Goal: Information Seeking & Learning: Find specific page/section

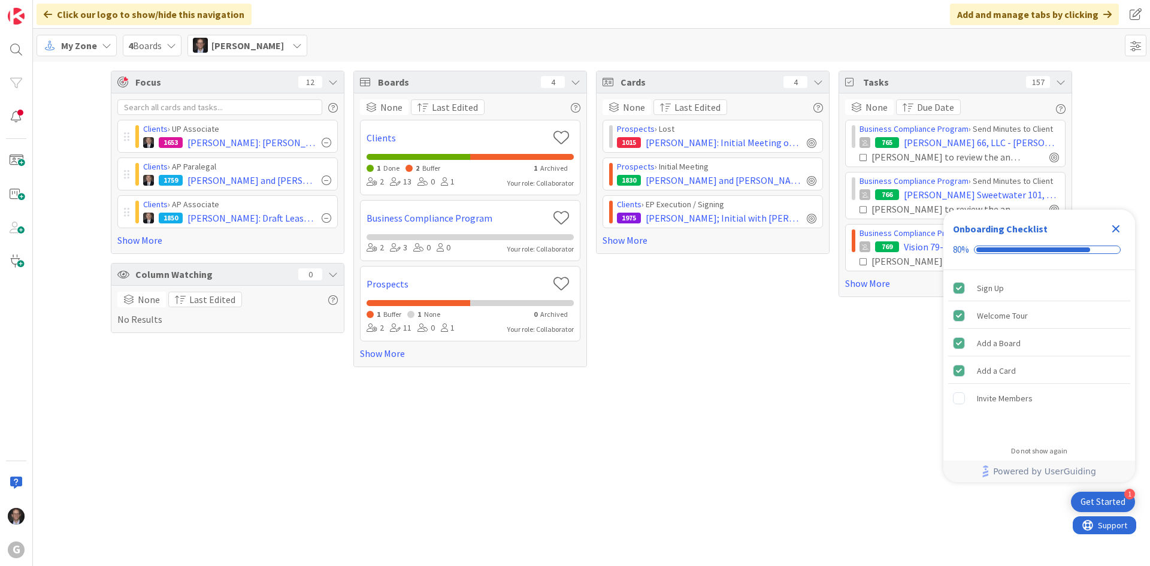
click at [74, 54] on div "My Zone" at bounding box center [77, 46] width 80 height 22
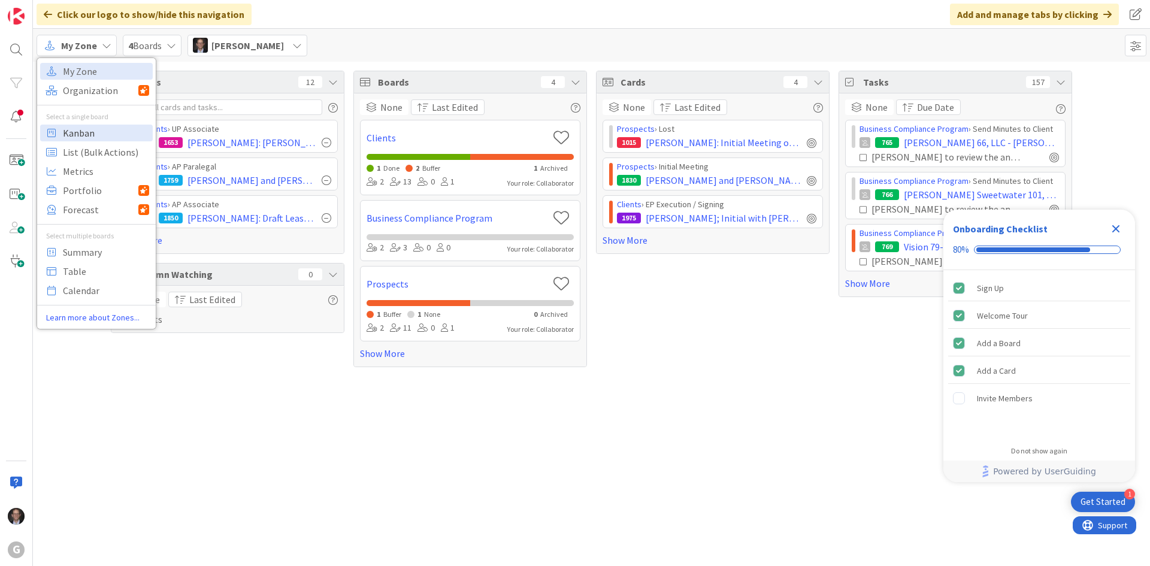
click at [78, 135] on span "Kanban" at bounding box center [106, 133] width 86 height 18
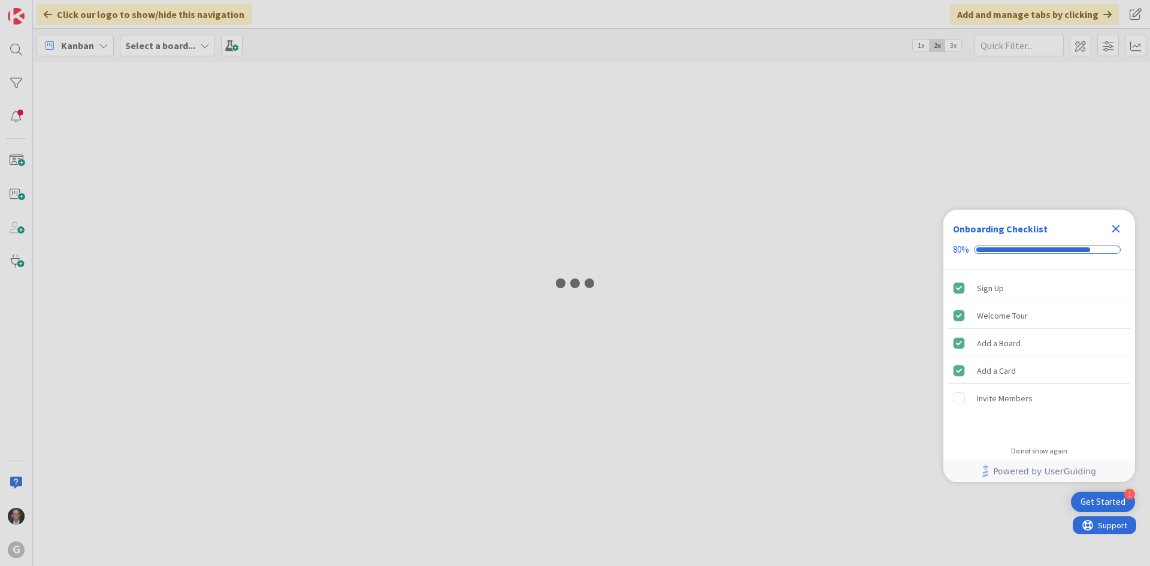
type input "Terr"
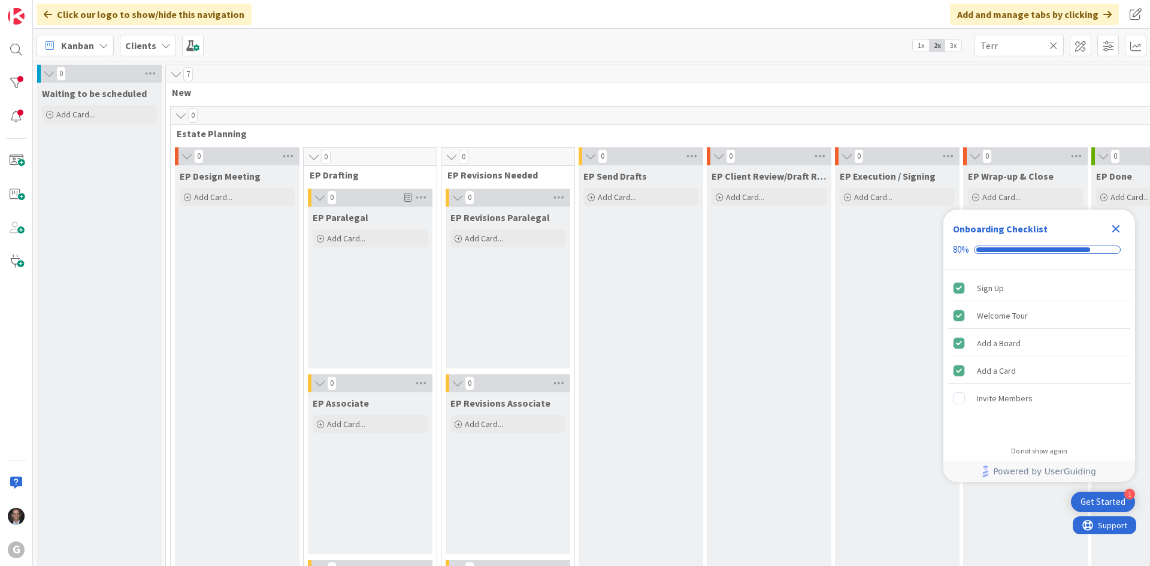
click at [1053, 41] on icon at bounding box center [1053, 45] width 8 height 11
click at [1032, 46] on input "text" at bounding box center [1019, 46] width 90 height 22
type input "[PERSON_NAME]"
click at [1115, 231] on icon "Close Checklist" at bounding box center [1115, 229] width 14 height 14
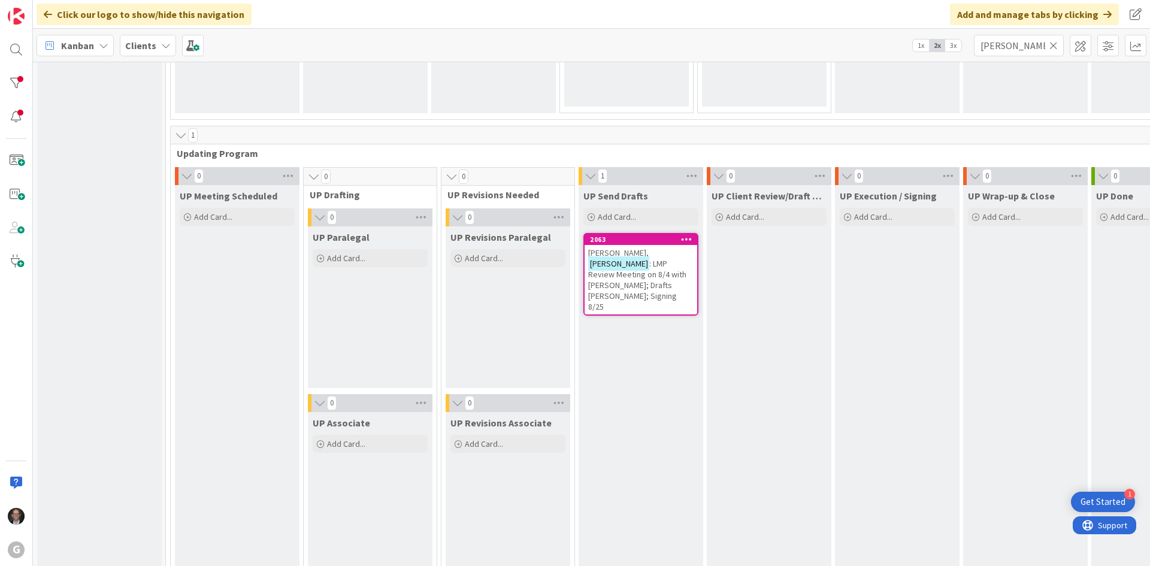
scroll to position [1676, 0]
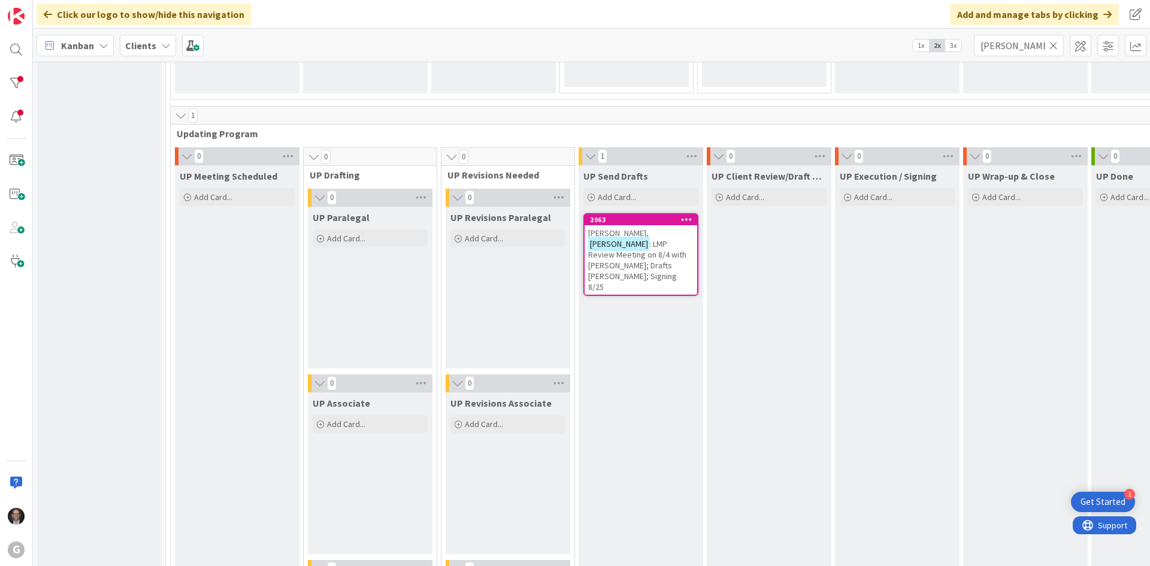
click at [632, 257] on span ": LMP Review Meeting on 8/4 with [PERSON_NAME]; Drafts [PERSON_NAME]; Signing 8…" at bounding box center [637, 265] width 98 height 54
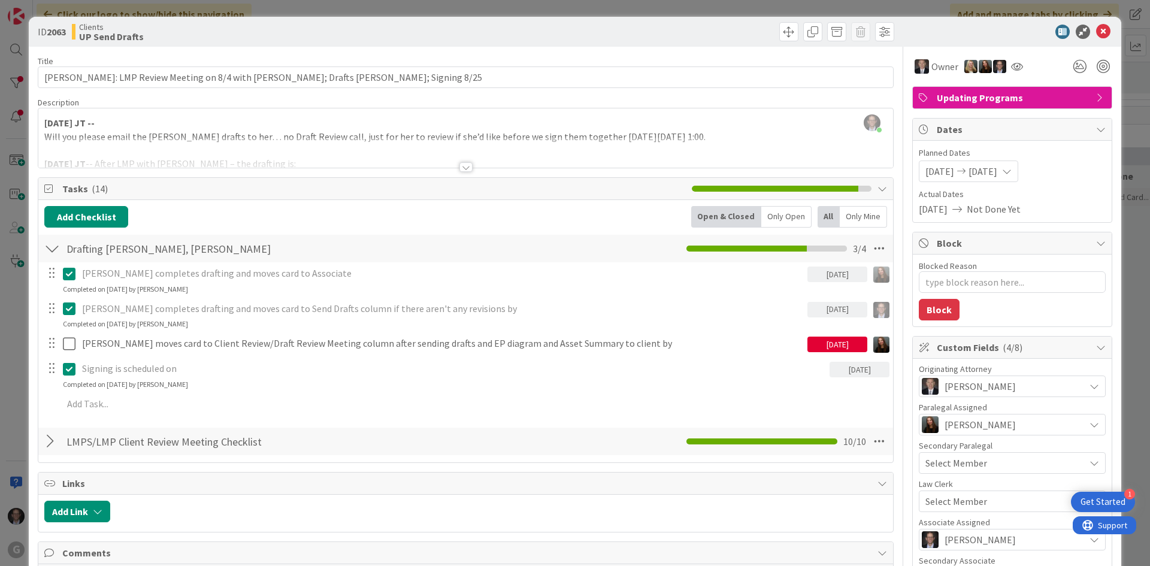
click at [460, 171] on div at bounding box center [465, 167] width 13 height 10
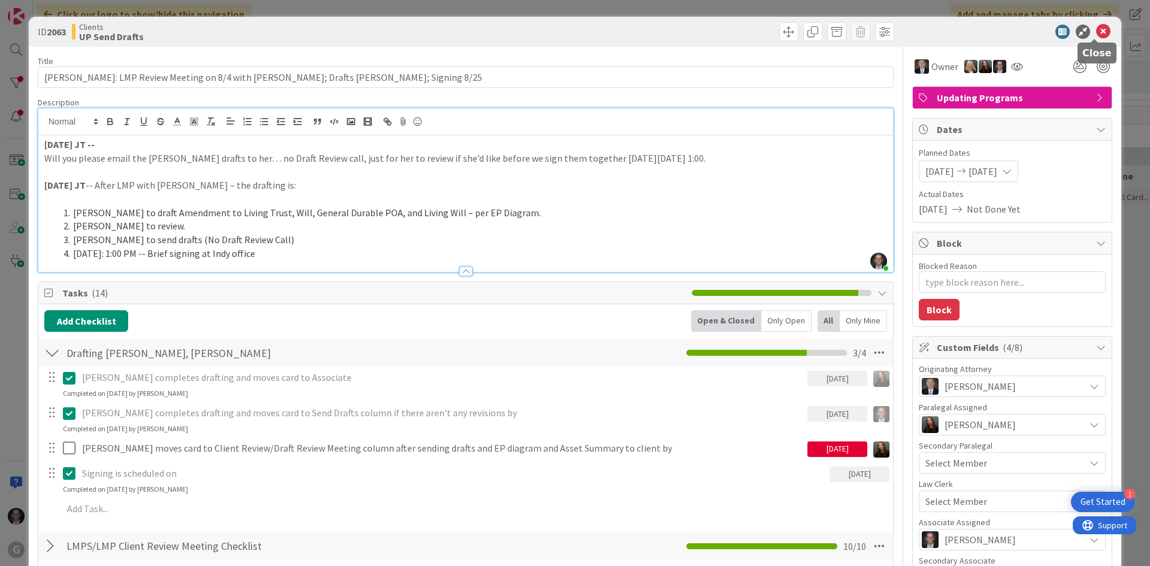
click at [1096, 35] on icon at bounding box center [1103, 32] width 14 height 14
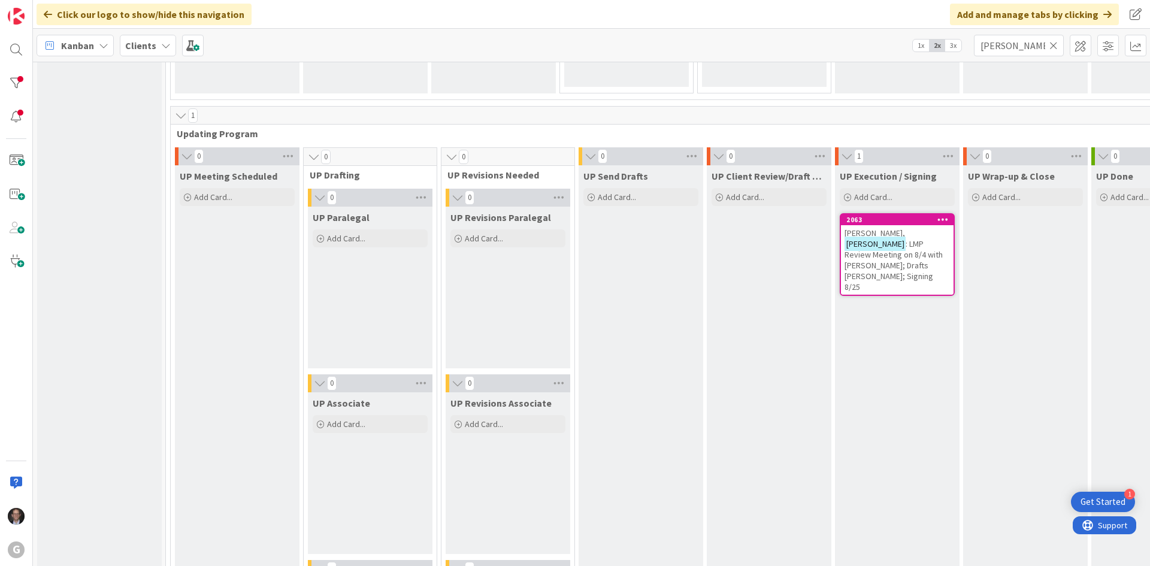
click at [911, 256] on span ": LMP Review Meeting on 8/4 with [PERSON_NAME]; Drafts [PERSON_NAME]; Signing 8…" at bounding box center [893, 265] width 98 height 54
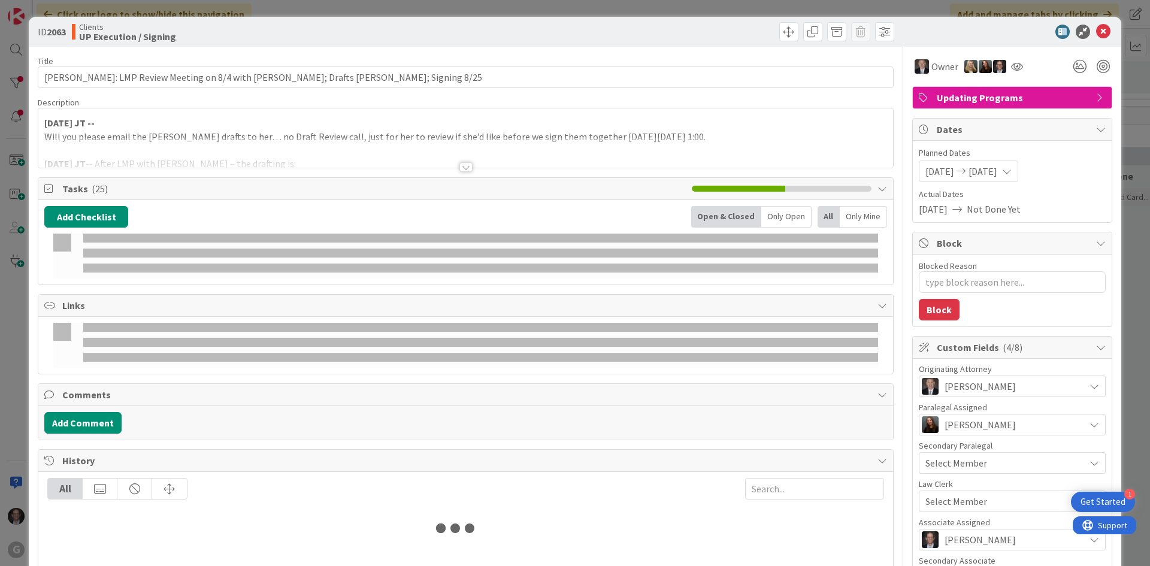
type textarea "x"
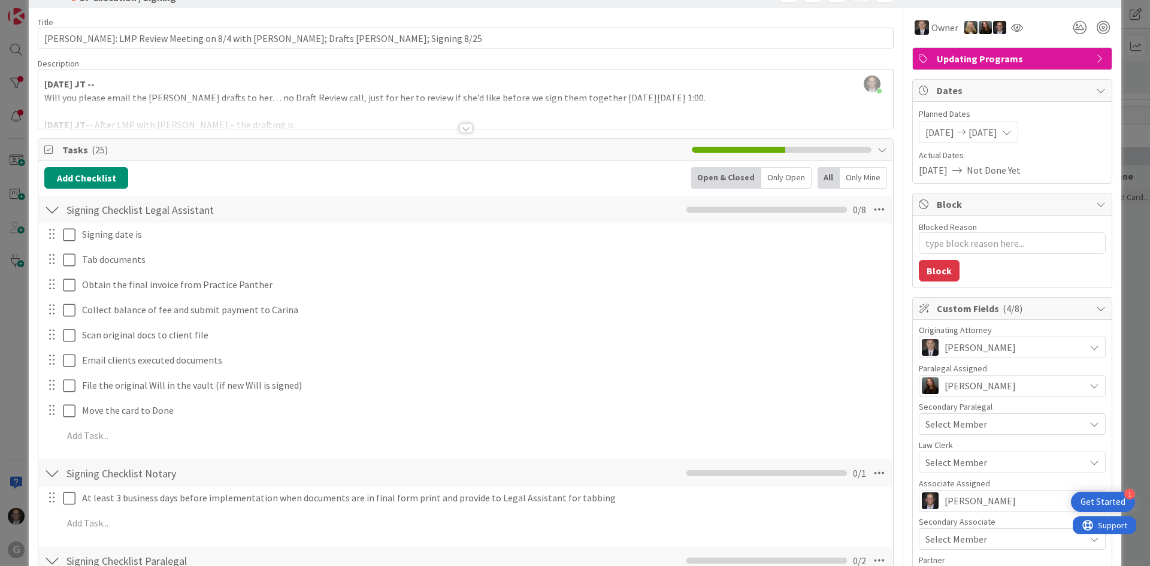
scroll to position [60, 0]
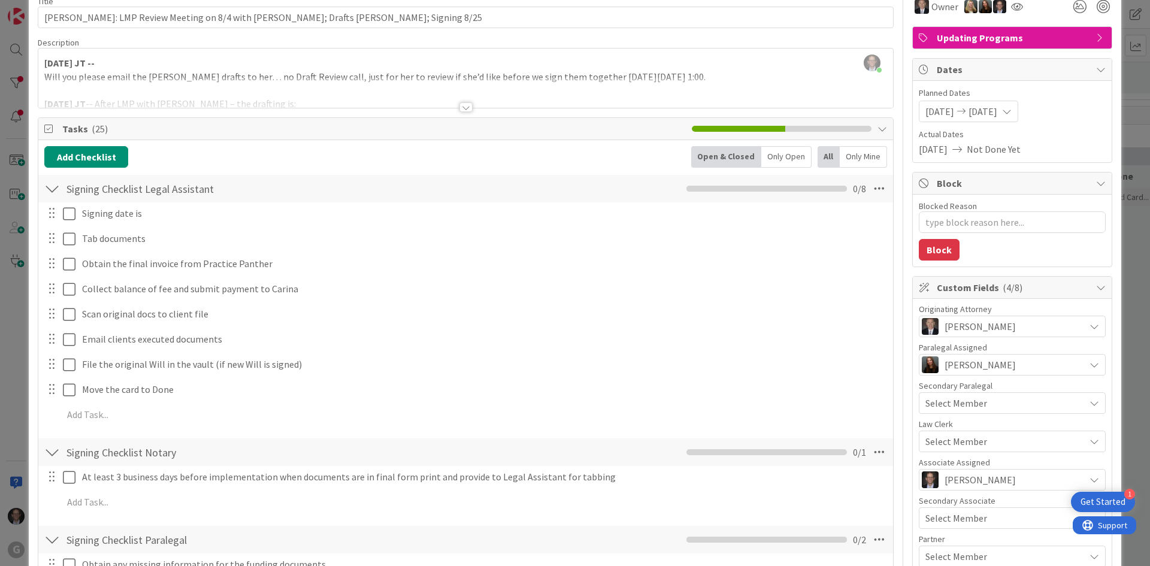
click at [461, 111] on div at bounding box center [465, 107] width 13 height 10
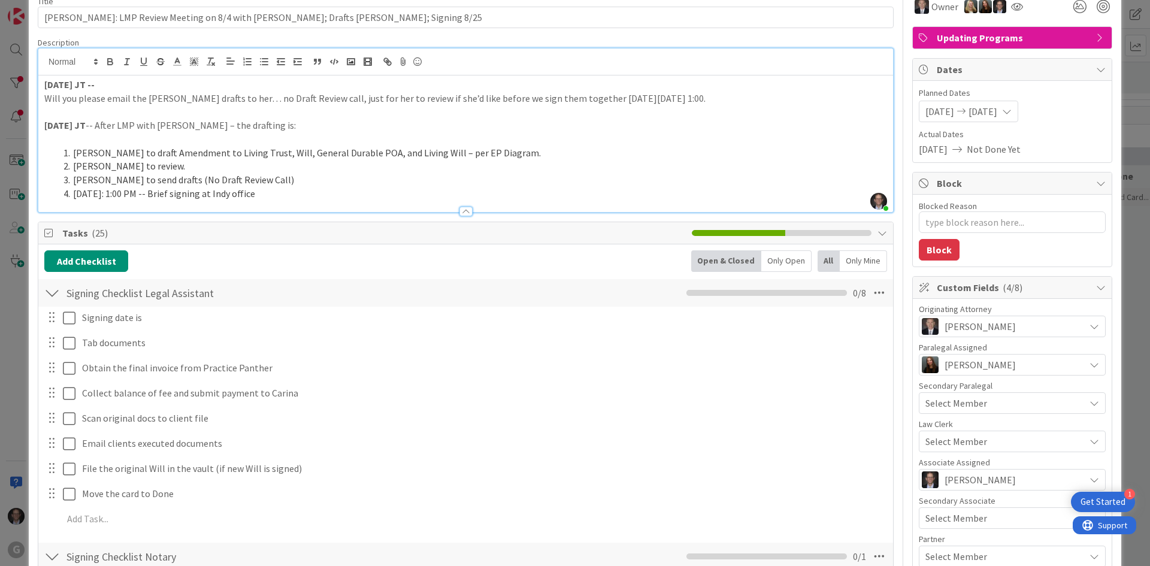
scroll to position [0, 0]
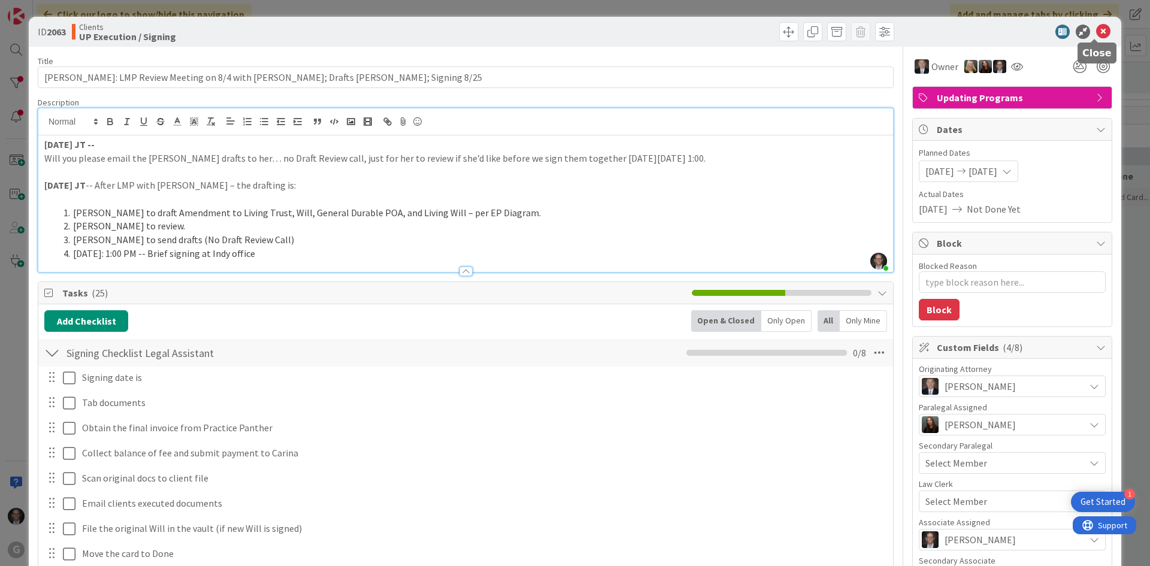
drag, startPoint x: 1094, startPoint y: 32, endPoint x: 1082, endPoint y: 35, distance: 12.3
click at [1096, 32] on icon at bounding box center [1103, 32] width 14 height 14
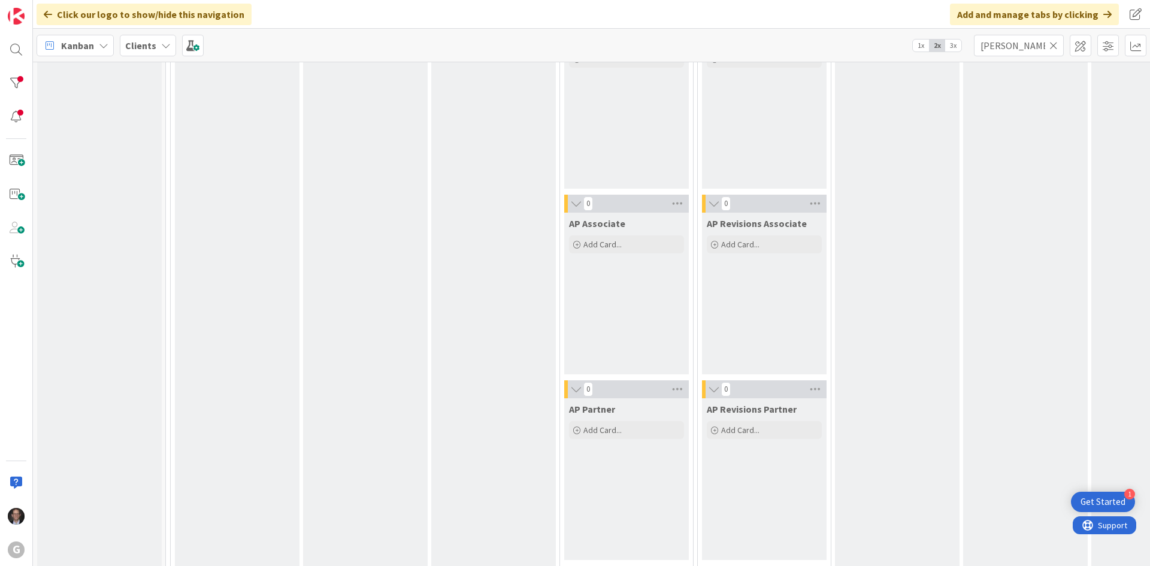
scroll to position [599, 0]
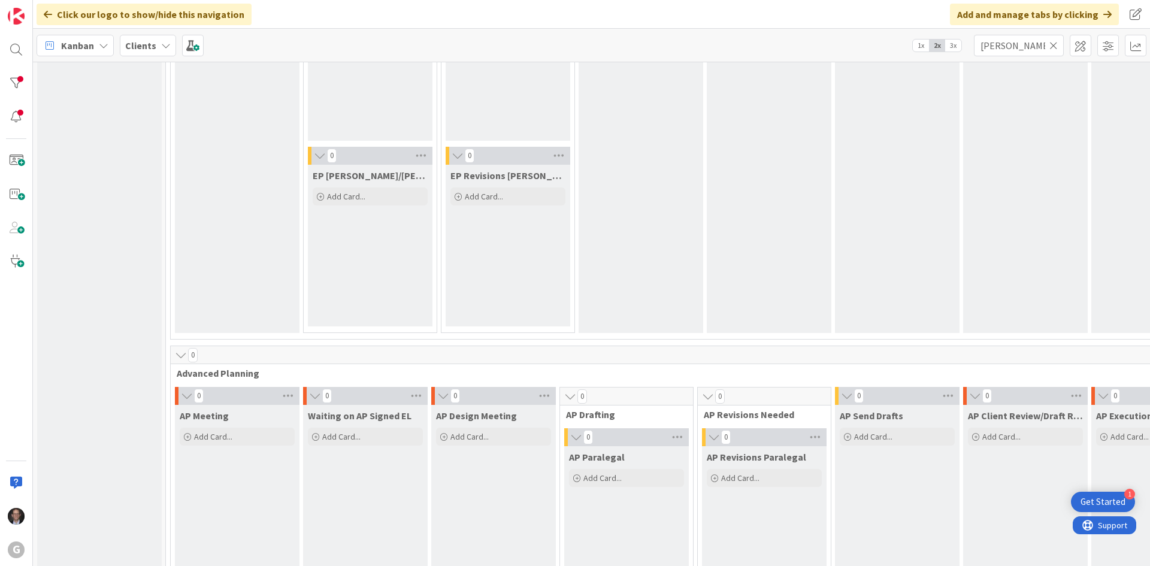
click at [1050, 47] on icon at bounding box center [1053, 45] width 8 height 11
click at [1033, 47] on input "text" at bounding box center [1019, 46] width 90 height 22
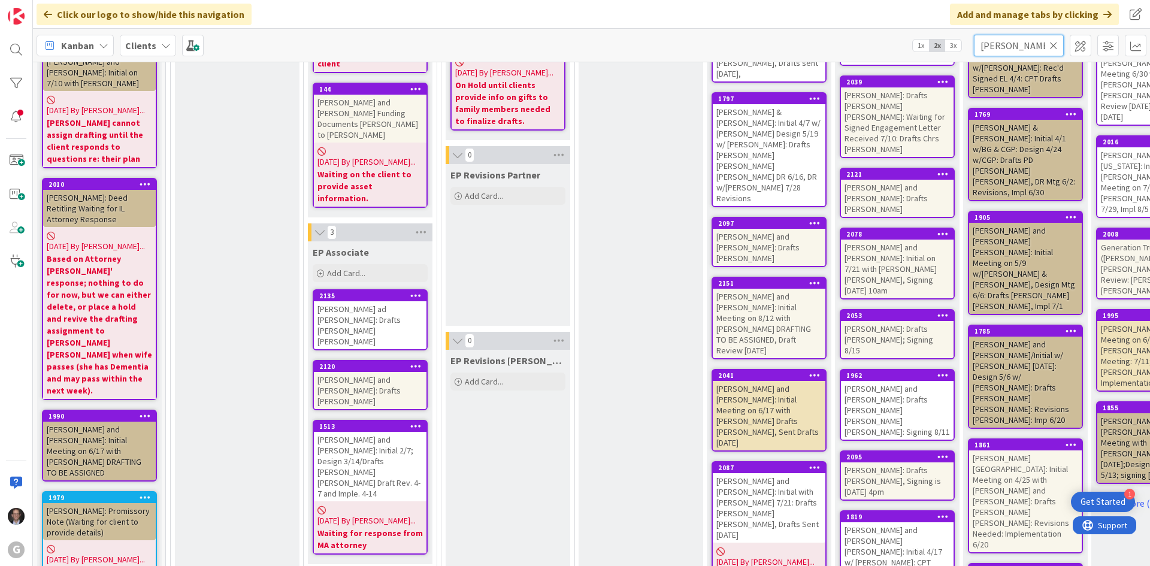
type input "[PERSON_NAME]"
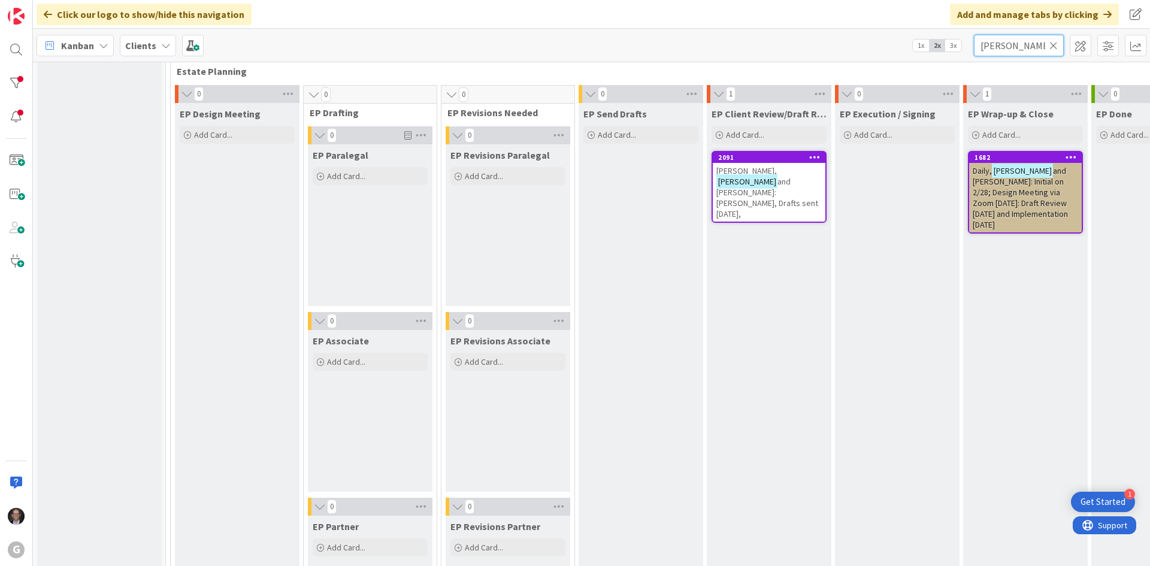
scroll to position [0, 0]
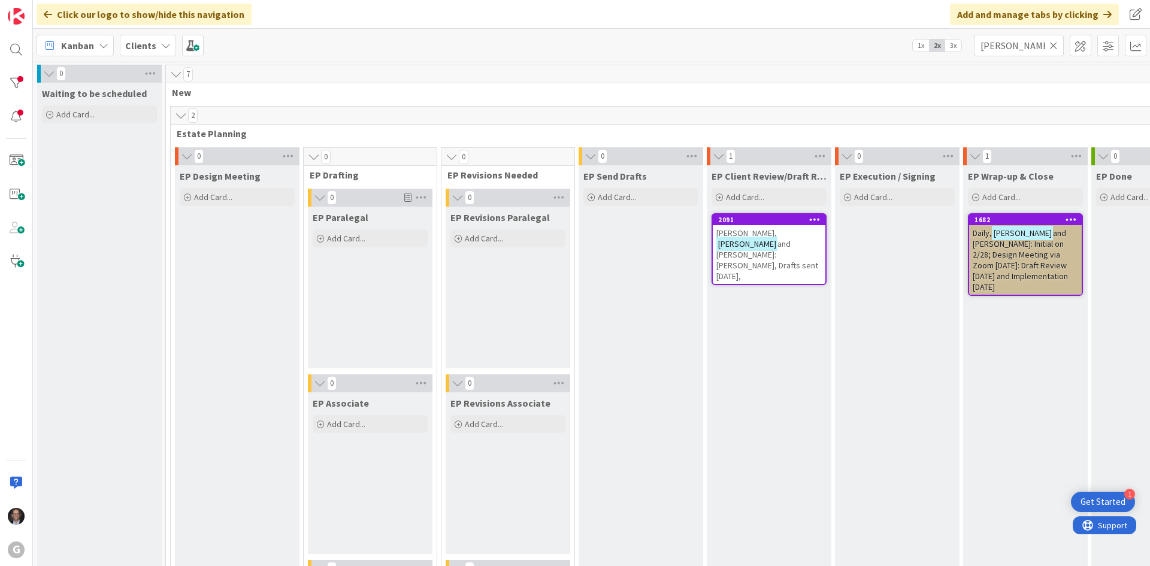
click at [1043, 263] on span "and [PERSON_NAME]: Initial on 2/28; Design Meeting via Zoom [DATE]: Draft Revie…" at bounding box center [1019, 260] width 95 height 65
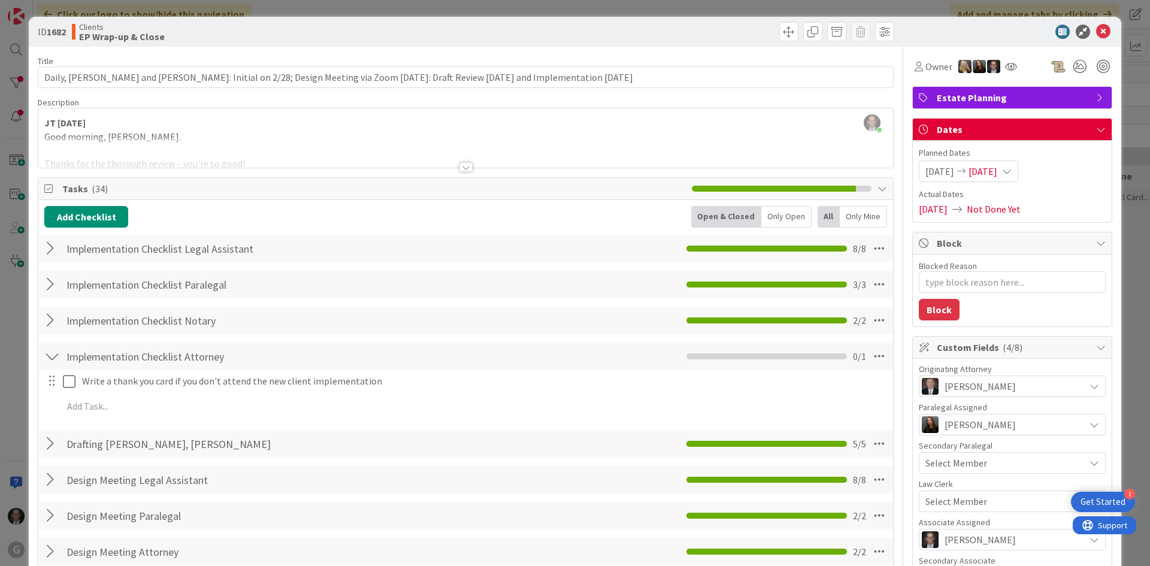
click at [459, 165] on div at bounding box center [465, 167] width 13 height 10
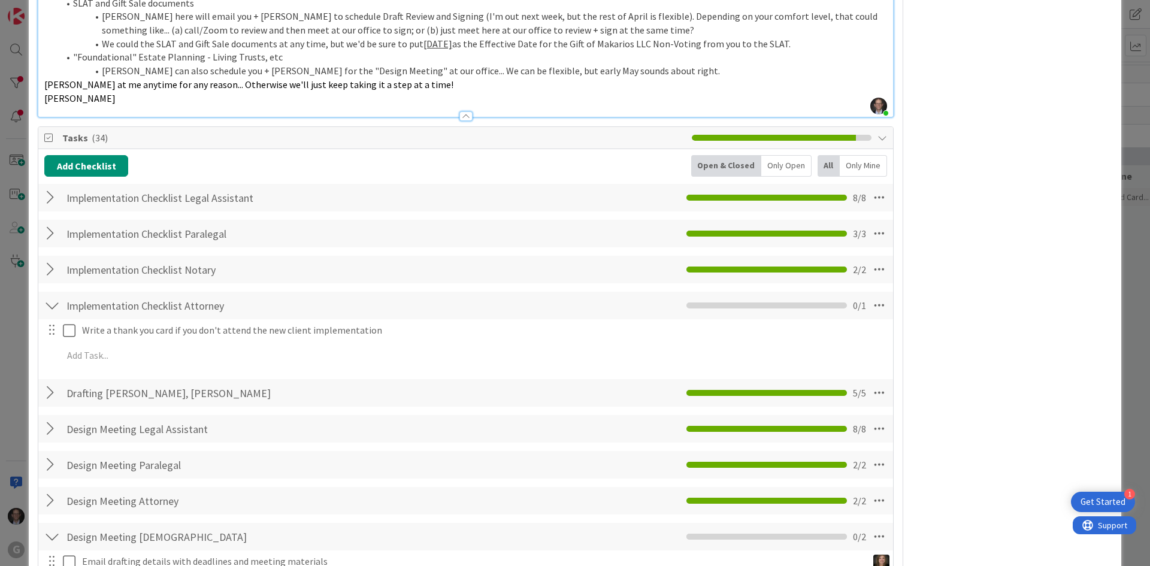
scroll to position [958, 0]
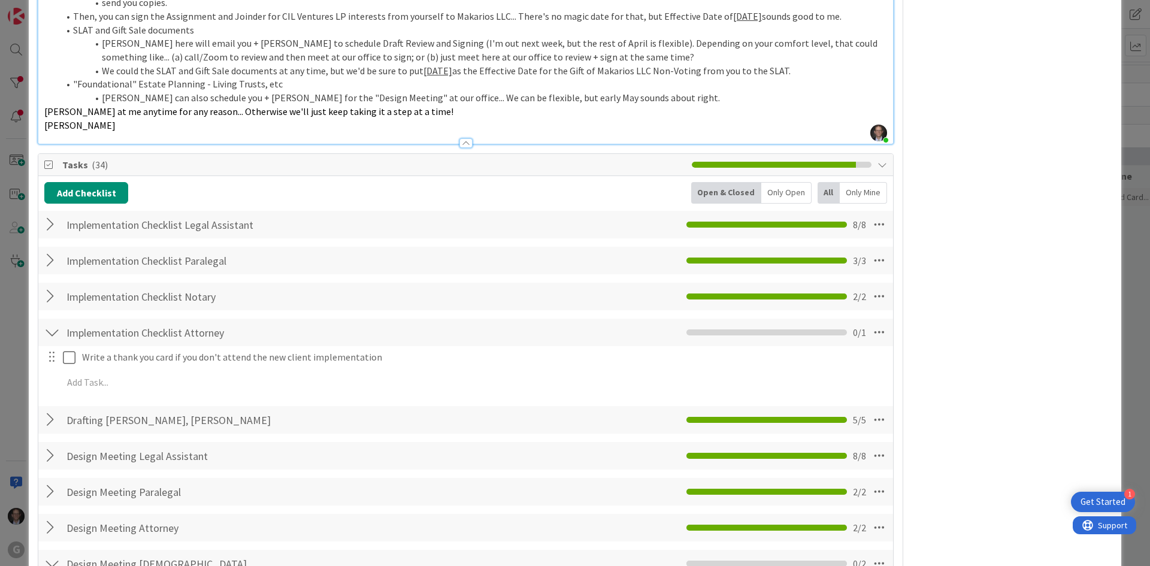
click at [53, 422] on div at bounding box center [52, 420] width 16 height 22
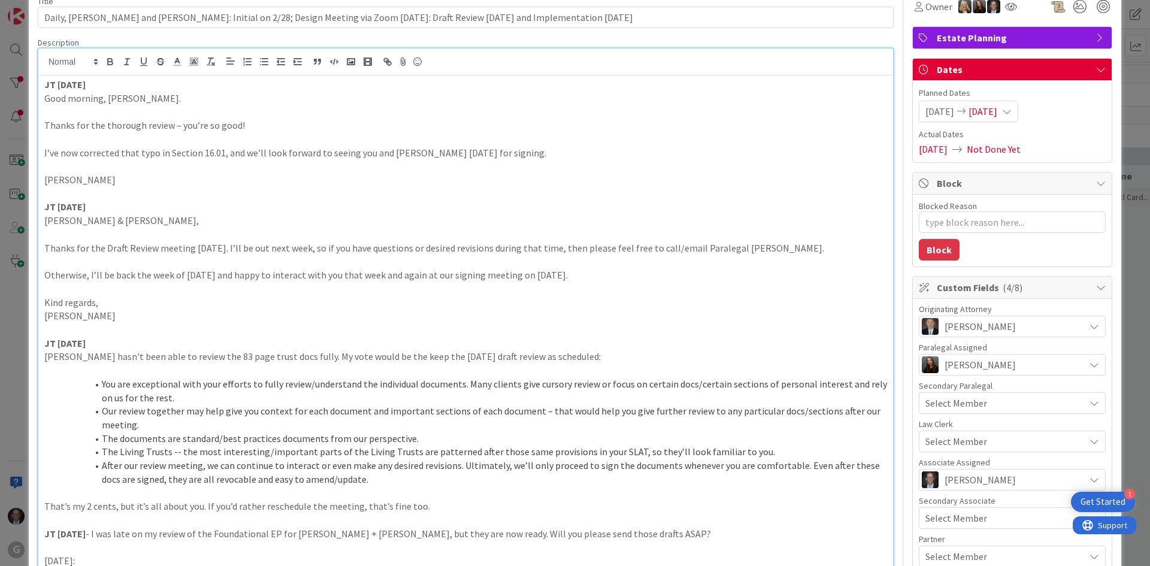
scroll to position [0, 0]
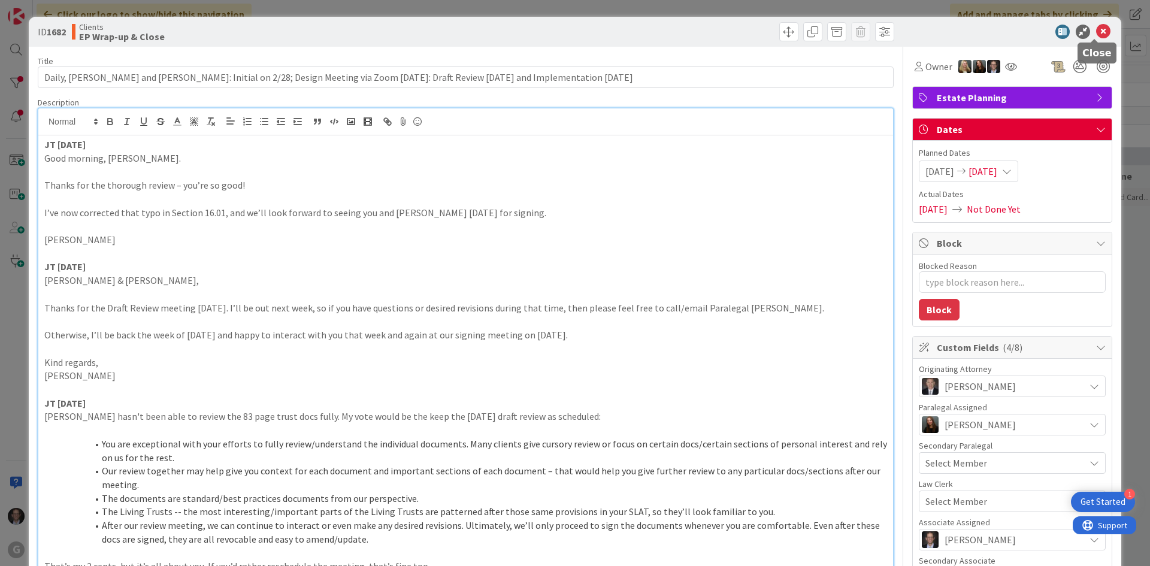
click at [1098, 33] on icon at bounding box center [1103, 32] width 14 height 14
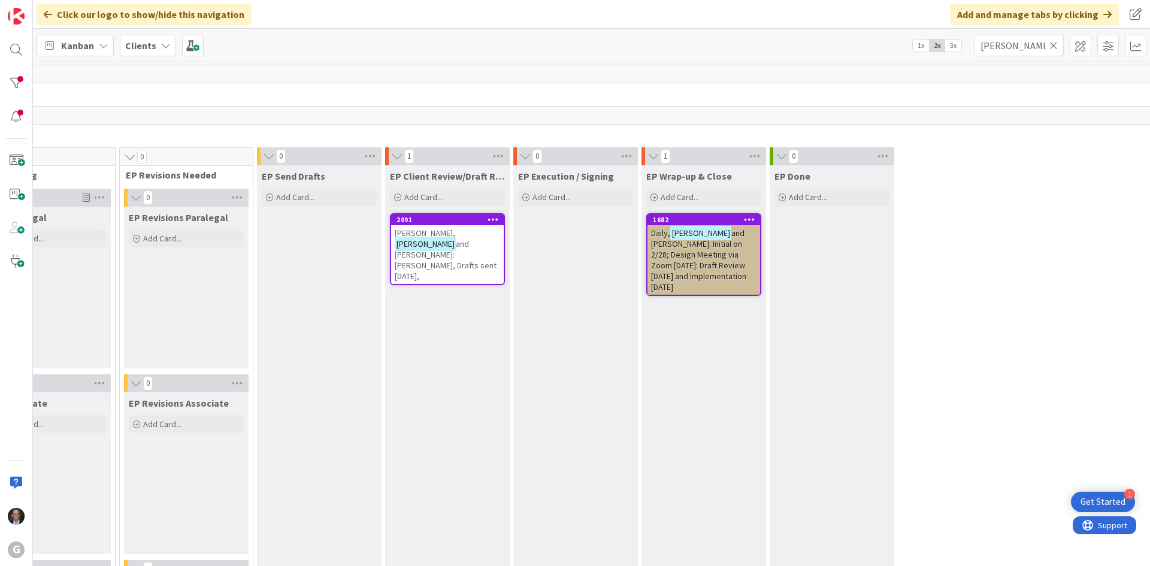
scroll to position [0, 373]
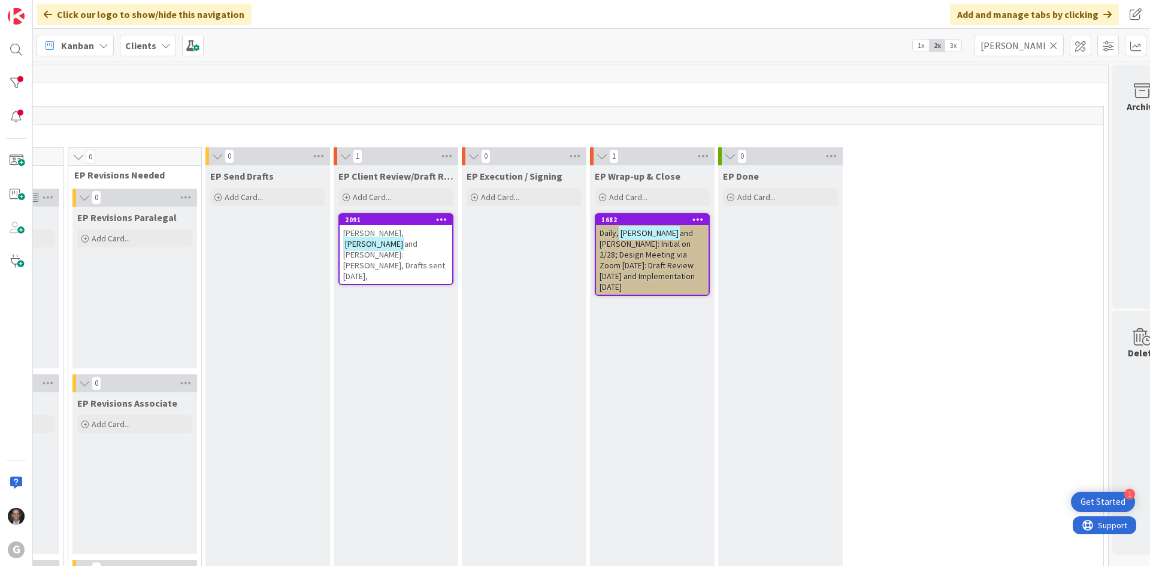
click at [682, 255] on span "and [PERSON_NAME]: Initial on 2/28; Design Meeting via Zoom [DATE]: Draft Revie…" at bounding box center [646, 260] width 95 height 65
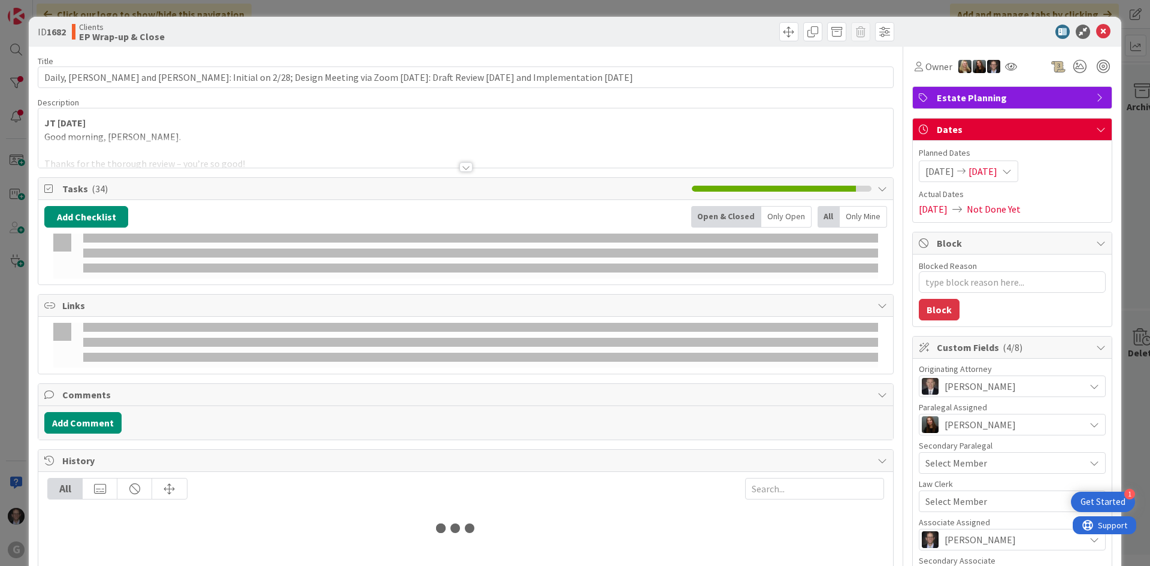
type textarea "x"
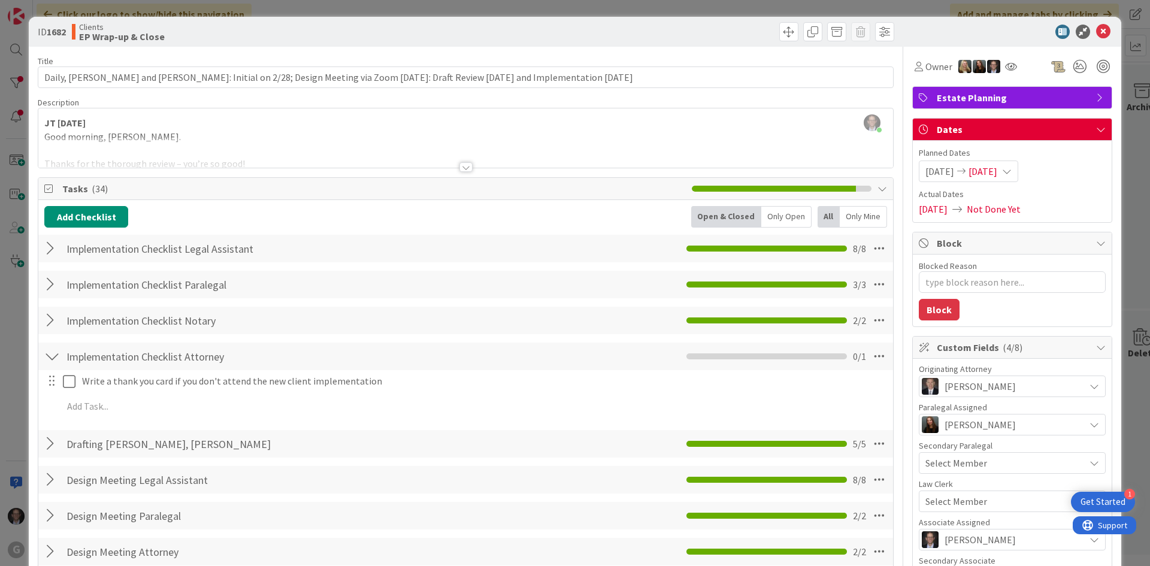
click at [460, 167] on div at bounding box center [465, 167] width 13 height 10
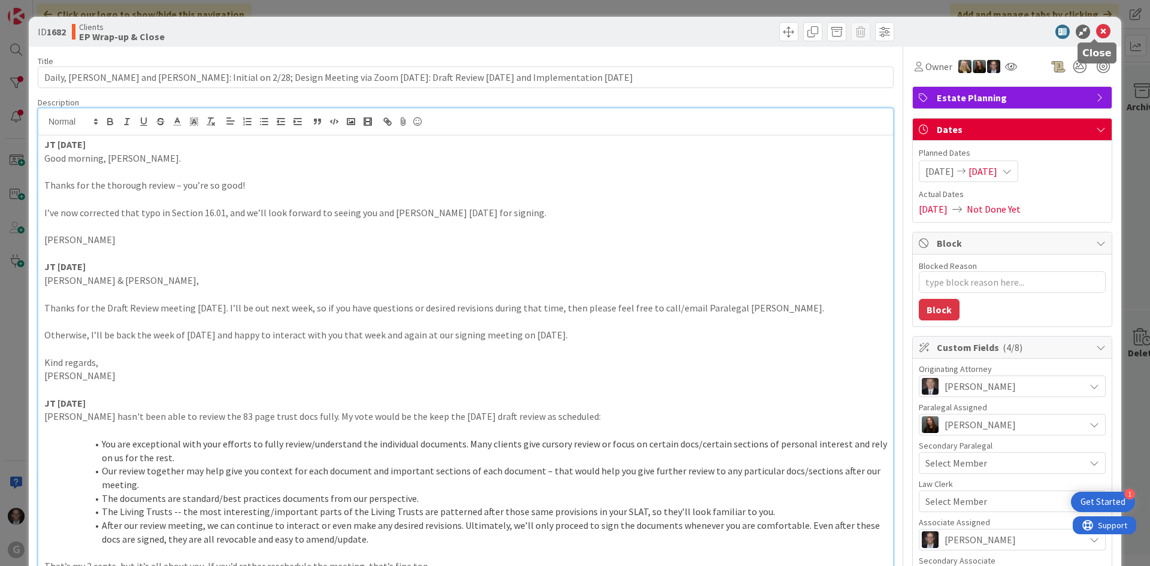
click at [1096, 31] on icon at bounding box center [1103, 32] width 14 height 14
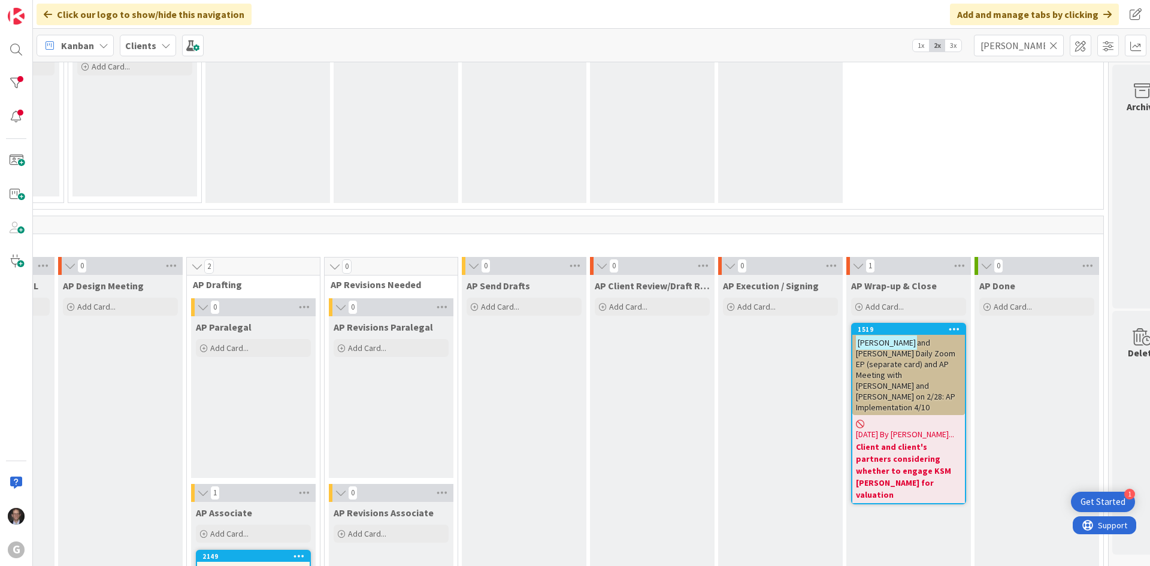
scroll to position [838, 373]
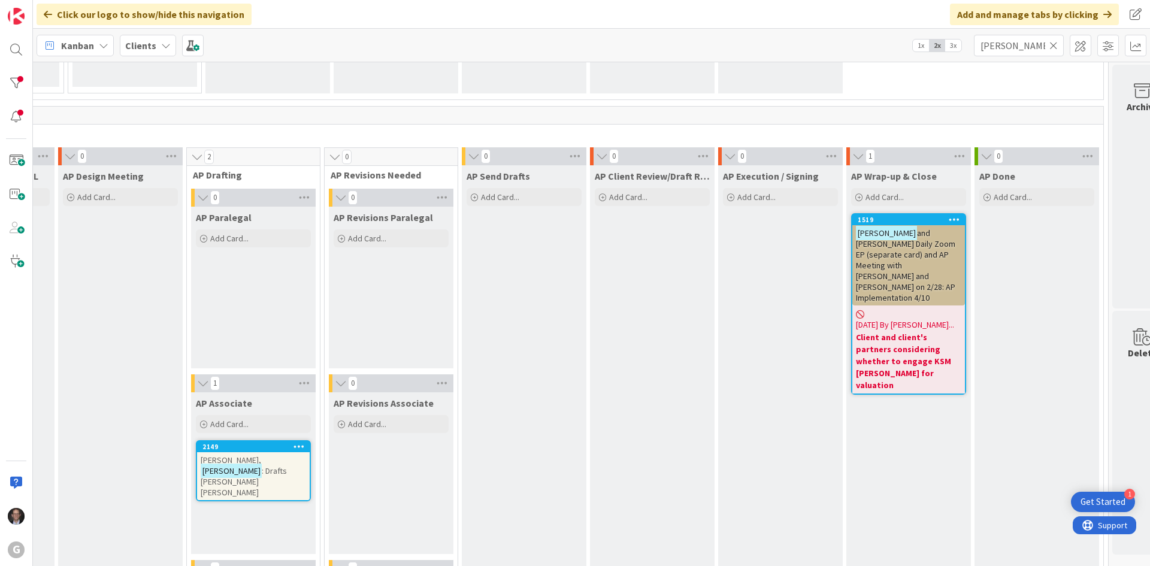
click at [915, 263] on span "and [PERSON_NAME] Daily Zoom EP (separate card) and AP Meeting with [PERSON_NAM…" at bounding box center [905, 265] width 99 height 75
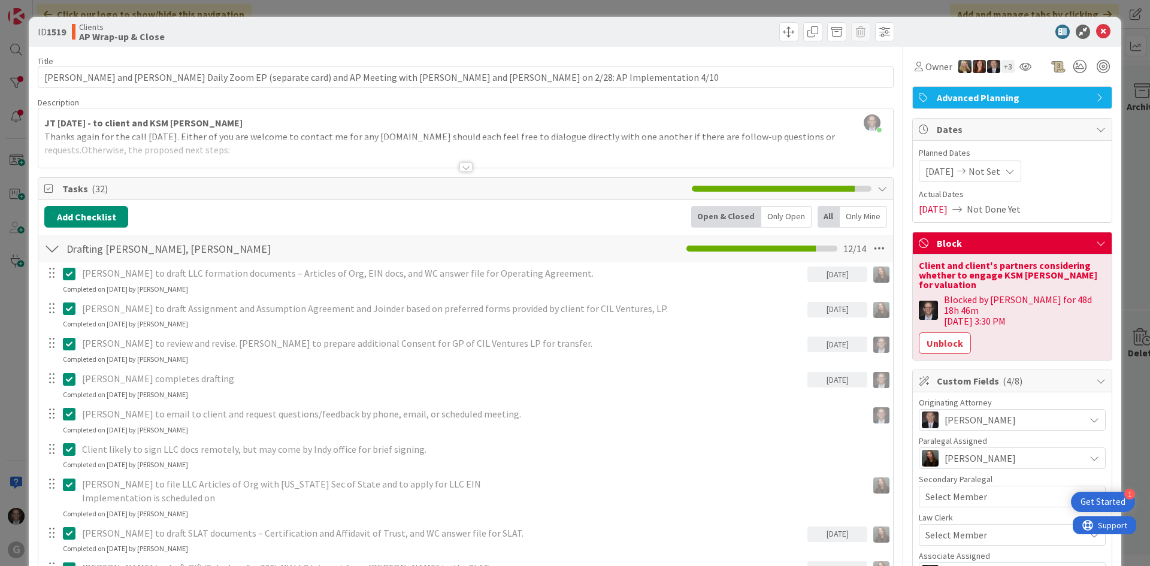
click at [461, 166] on div at bounding box center [465, 167] width 13 height 10
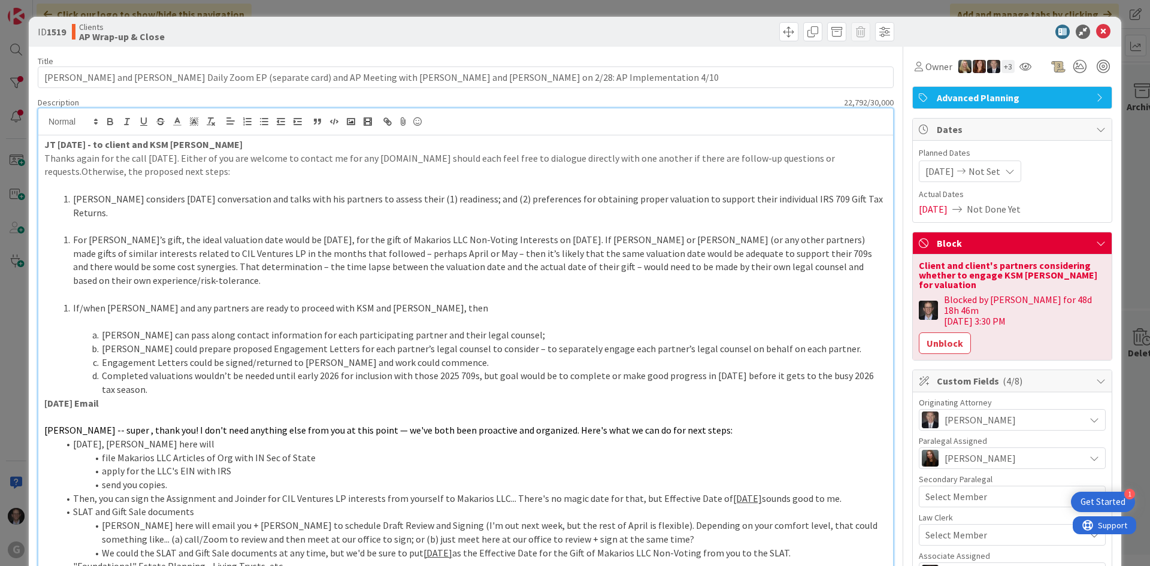
drag, startPoint x: 45, startPoint y: 144, endPoint x: 53, endPoint y: 140, distance: 8.6
click at [45, 144] on strong "JT [DATE] - to client and KSM [PERSON_NAME]" at bounding box center [143, 144] width 198 height 12
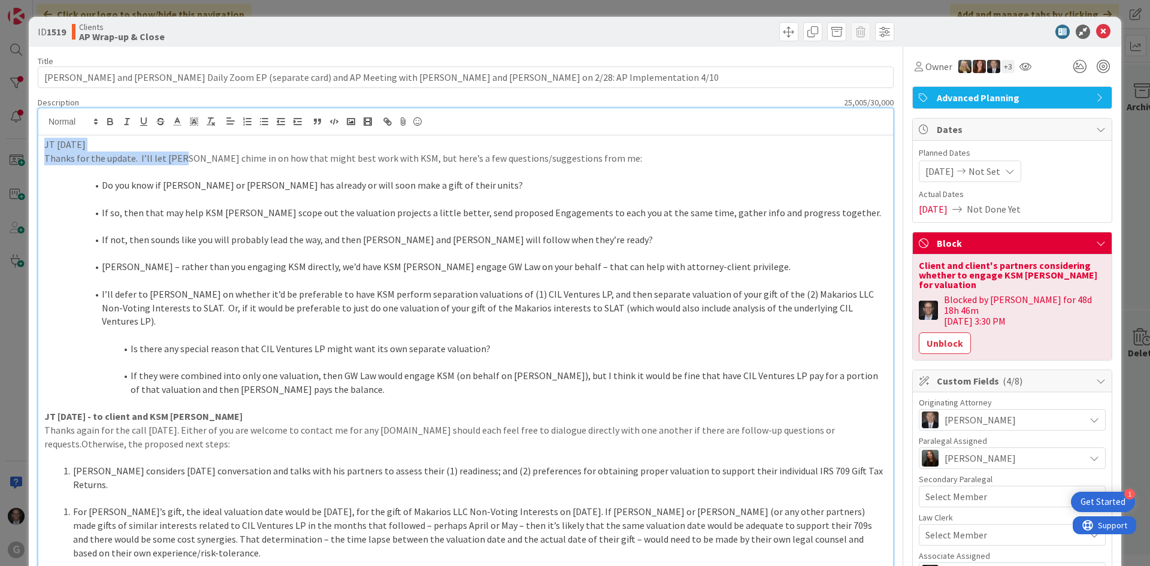
drag, startPoint x: 45, startPoint y: 142, endPoint x: 183, endPoint y: 154, distance: 138.2
click at [136, 153] on p "Thanks for the update. I’ll let [PERSON_NAME] chime in on how that might best w…" at bounding box center [465, 158] width 842 height 14
click at [50, 140] on p "JT [DATE]" at bounding box center [465, 145] width 842 height 14
drag, startPoint x: 44, startPoint y: 143, endPoint x: 117, endPoint y: 143, distance: 73.0
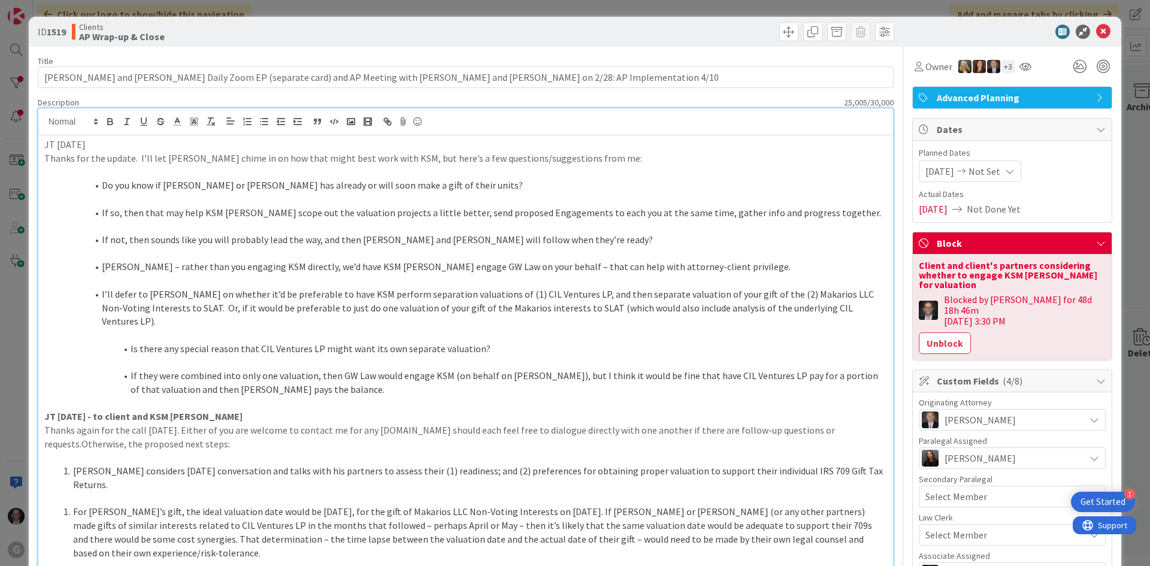
click at [110, 119] on icon "button" at bounding box center [110, 120] width 4 height 3
click at [154, 225] on p at bounding box center [465, 226] width 842 height 14
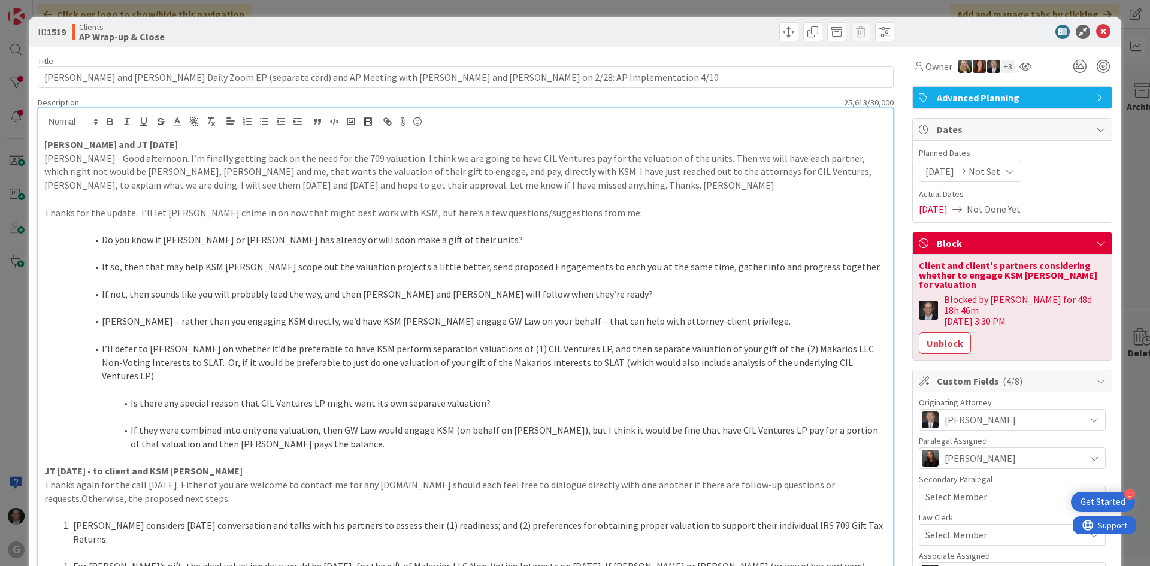
click at [103, 239] on li "Do you know if [PERSON_NAME] or [PERSON_NAME] has already or will soon make a g…" at bounding box center [473, 240] width 828 height 14
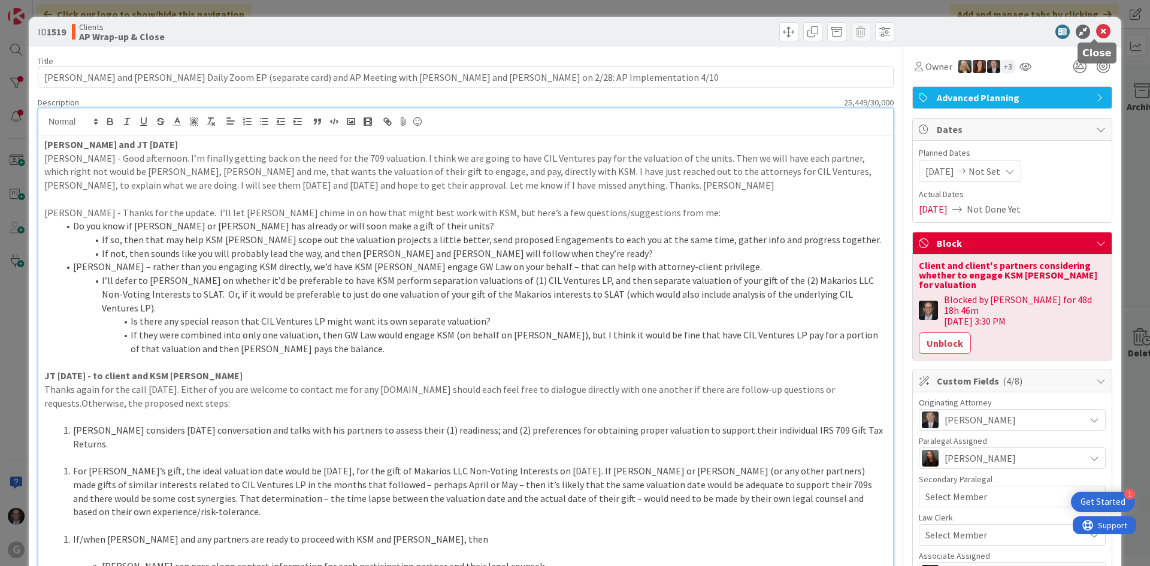
click at [1097, 32] on icon at bounding box center [1103, 32] width 14 height 14
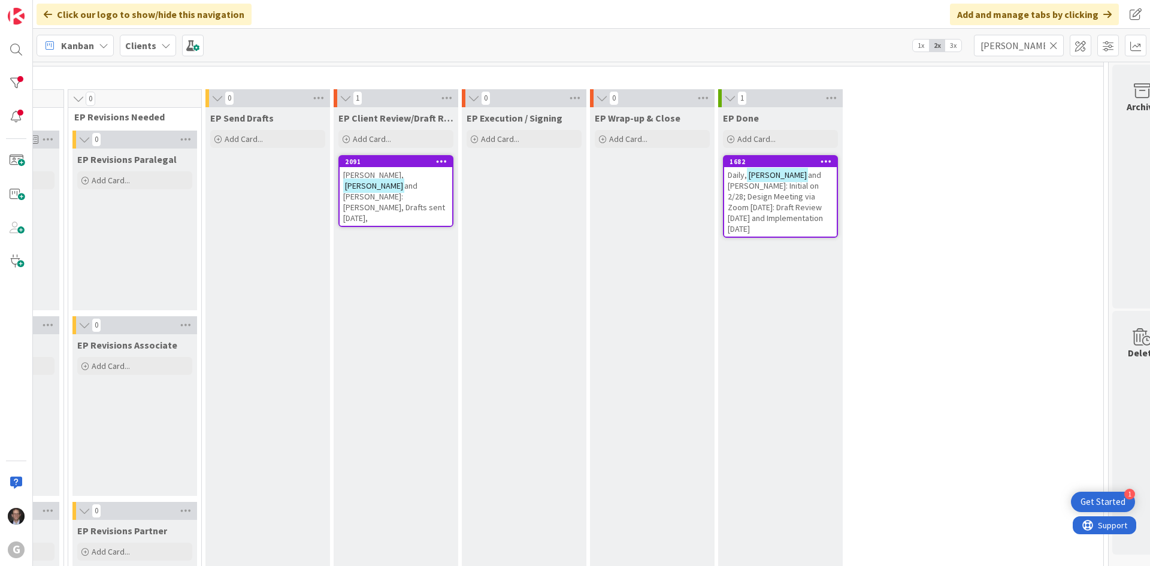
scroll to position [0, 373]
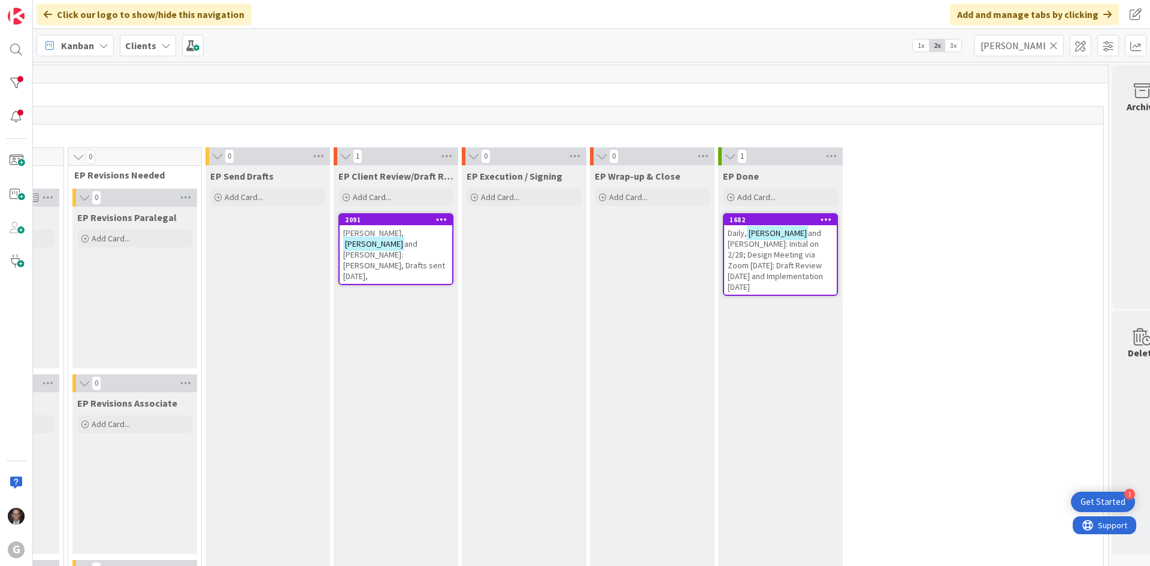
click at [1056, 47] on icon at bounding box center [1053, 45] width 8 height 11
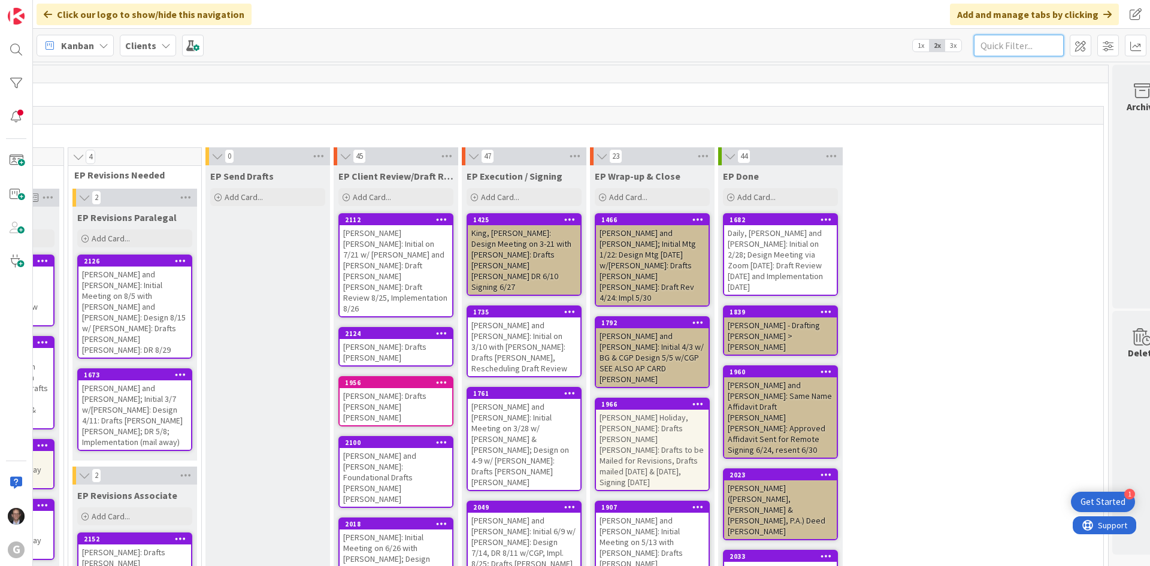
click at [1012, 40] on input "text" at bounding box center [1019, 46] width 90 height 22
type input "Herb"
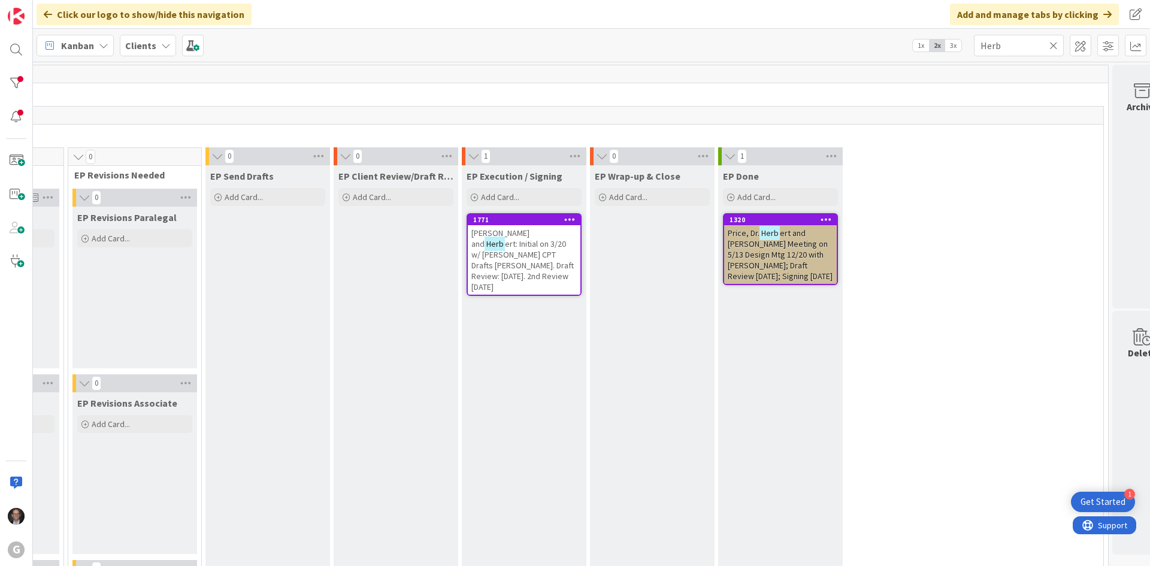
click at [755, 262] on span "ert and [PERSON_NAME] Meeting on 5/13 Design Mtg 12/20 with [PERSON_NAME]; Draf…" at bounding box center [779, 255] width 105 height 54
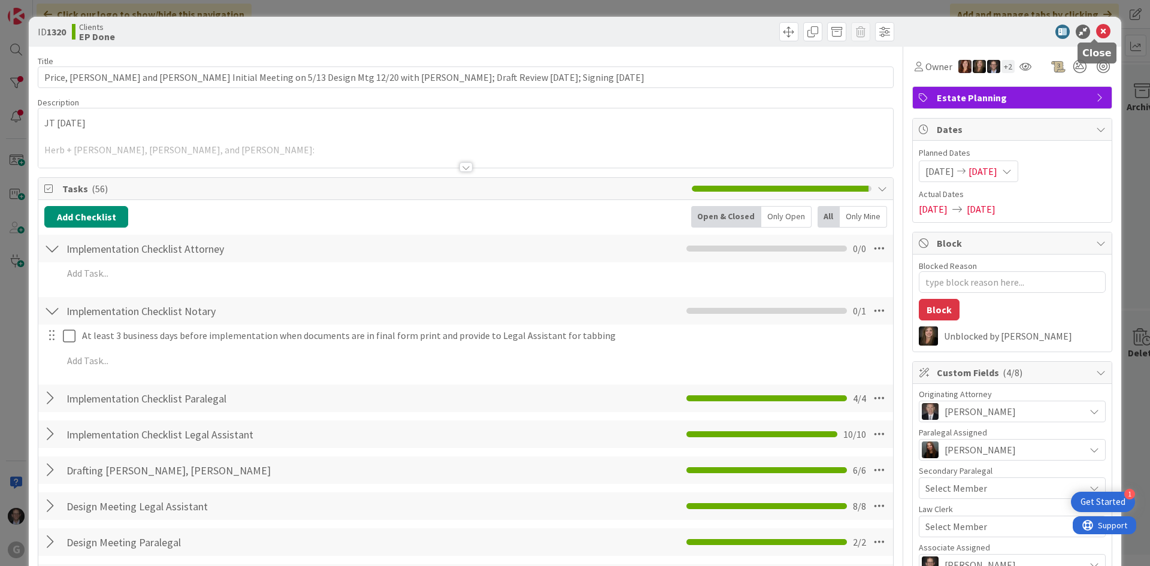
click at [1097, 24] on div "ID 1320 Clients EP Done" at bounding box center [575, 32] width 1092 height 30
click at [1096, 29] on icon at bounding box center [1103, 32] width 14 height 14
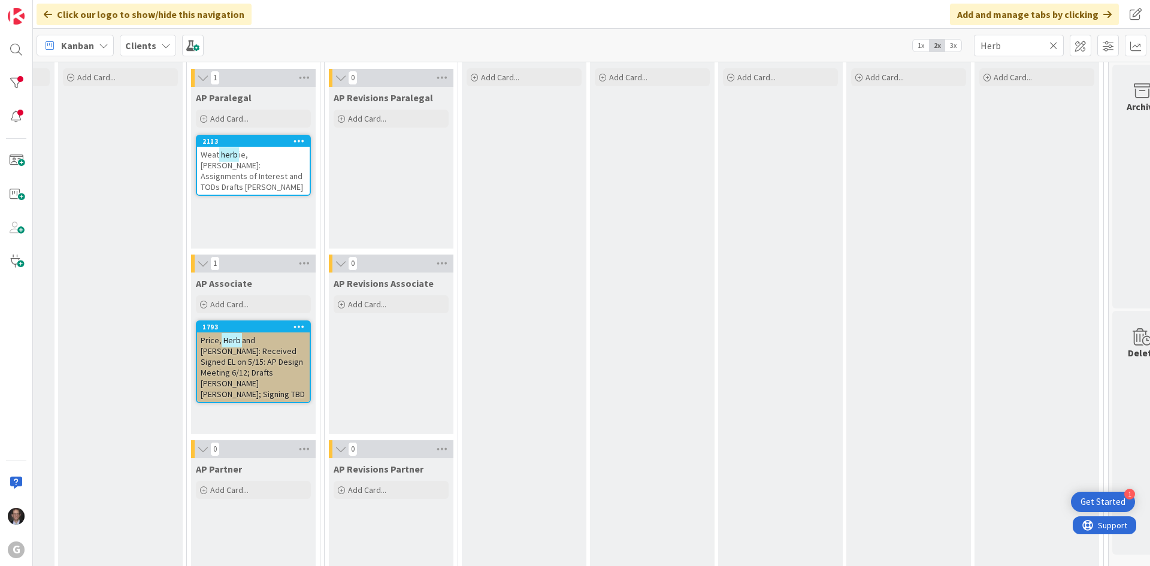
click at [246, 363] on span "and [PERSON_NAME]: Received Signed EL on 5/15: AP Design Meeting 6/12; Drafts […" at bounding box center [253, 367] width 104 height 65
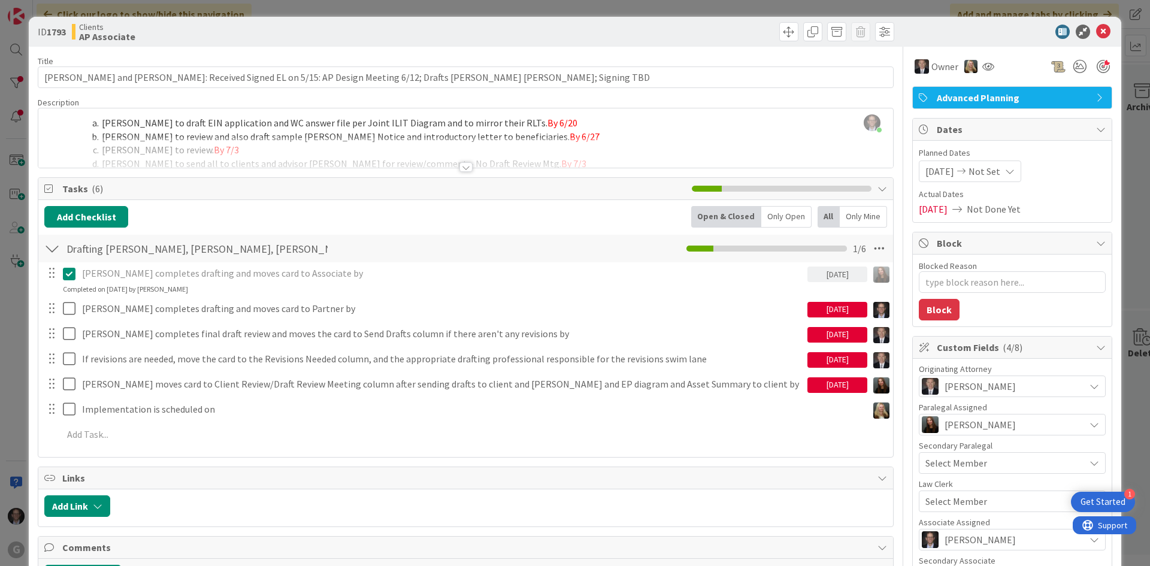
click at [459, 168] on div at bounding box center [465, 167] width 13 height 10
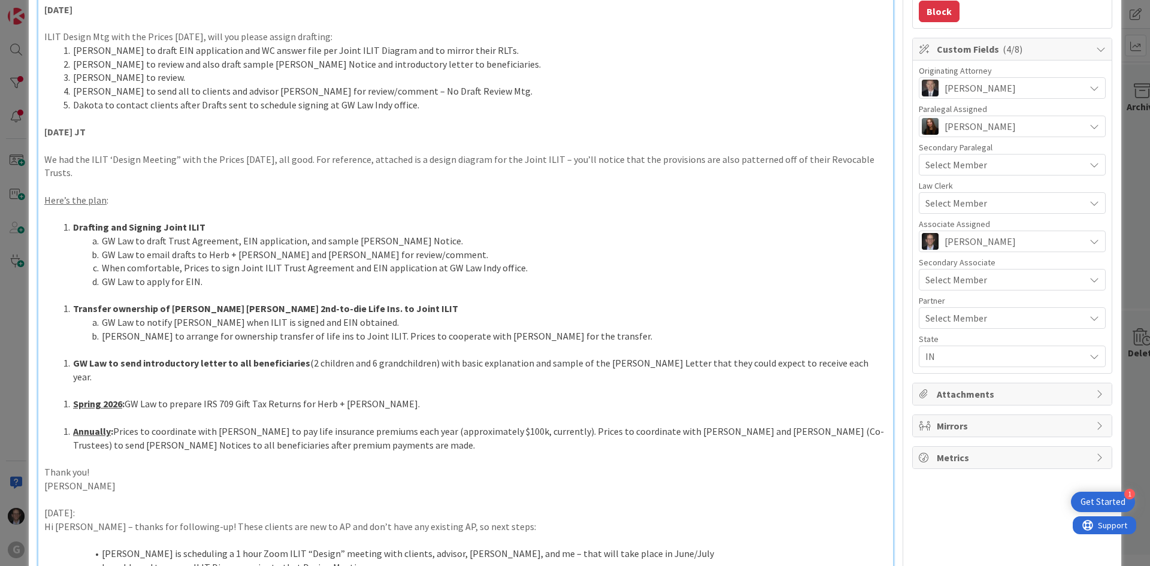
scroll to position [299, 0]
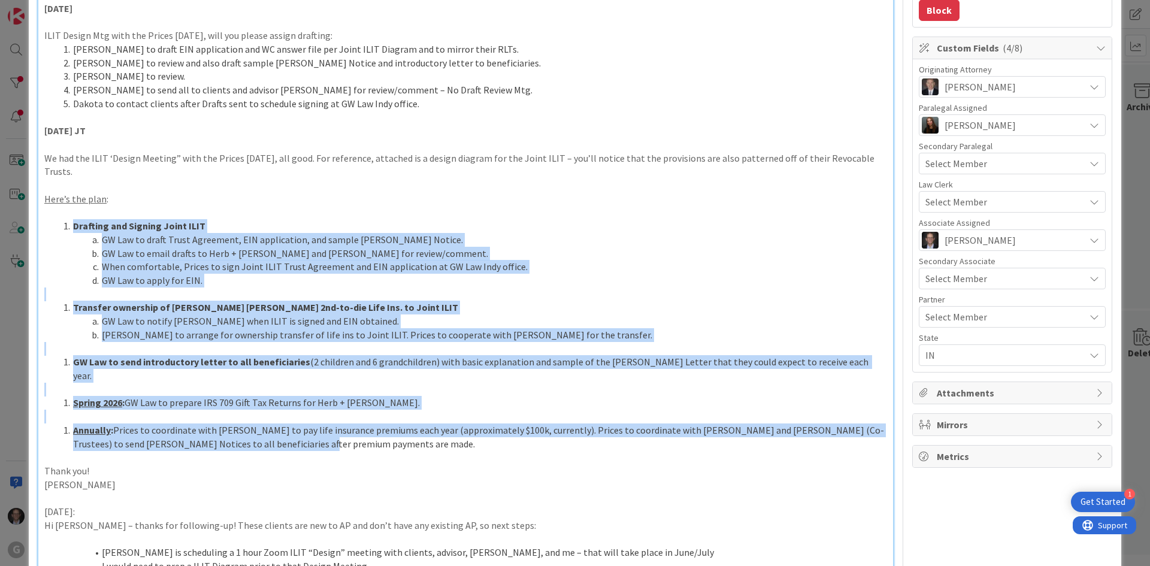
drag, startPoint x: 74, startPoint y: 225, endPoint x: 351, endPoint y: 429, distance: 344.6
click at [356, 430] on div "[PERSON_NAME] to draft EIN application and WC answer file per Joint ILIT Diagra…" at bounding box center [465, 482] width 854 height 1293
copy div "Drafting and Signing Joint ILIT GW Law to draft Trust Agreement, EIN applicatio…"
click at [209, 293] on p at bounding box center [465, 294] width 842 height 14
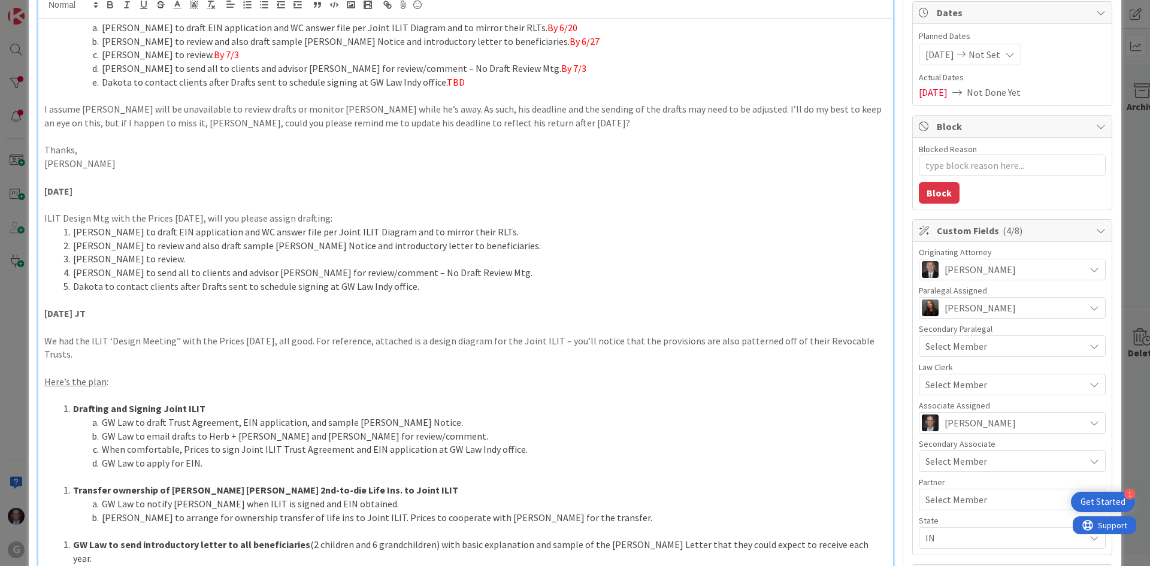
scroll to position [0, 0]
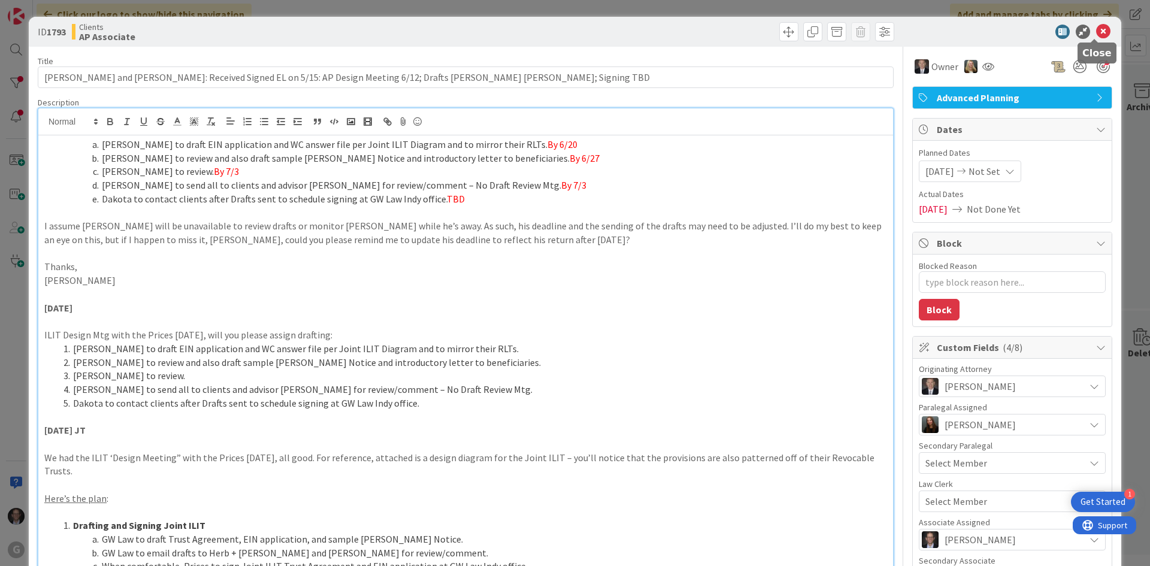
click at [1097, 32] on icon at bounding box center [1103, 32] width 14 height 14
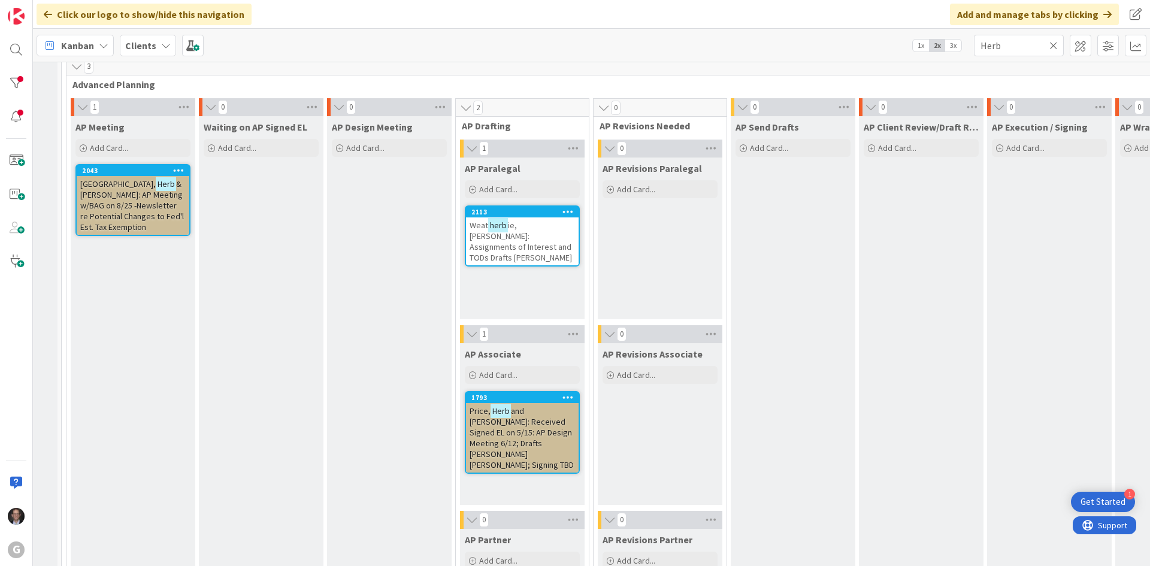
scroll to position [1018, 104]
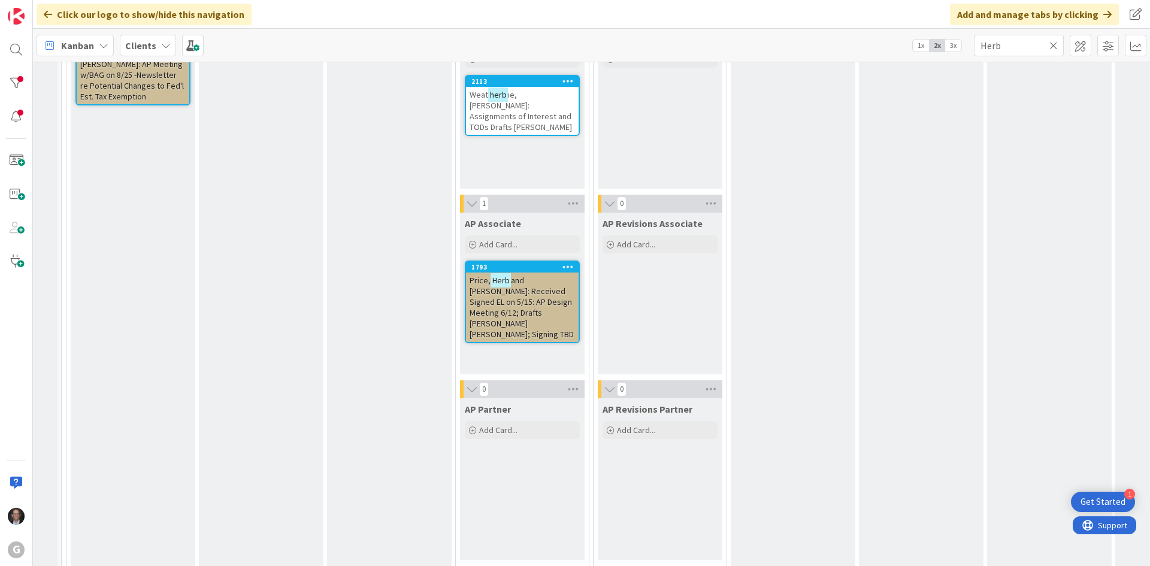
click at [507, 317] on span "and [PERSON_NAME]: Received Signed EL on 5/15: AP Design Meeting 6/12; Drafts […" at bounding box center [521, 307] width 104 height 65
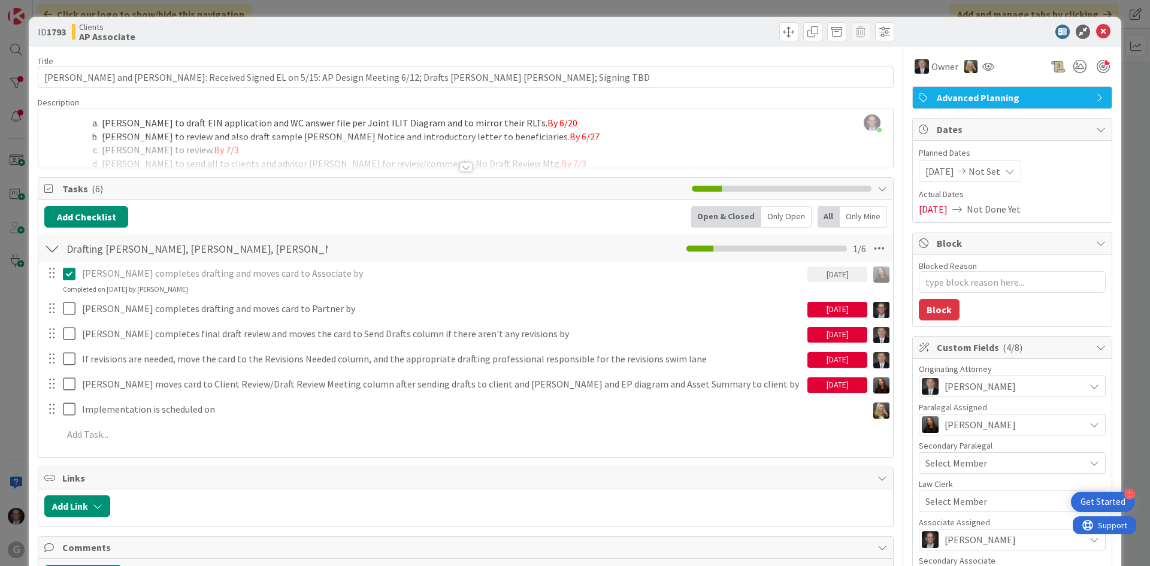
type textarea "x"
